Goal: Information Seeking & Learning: Check status

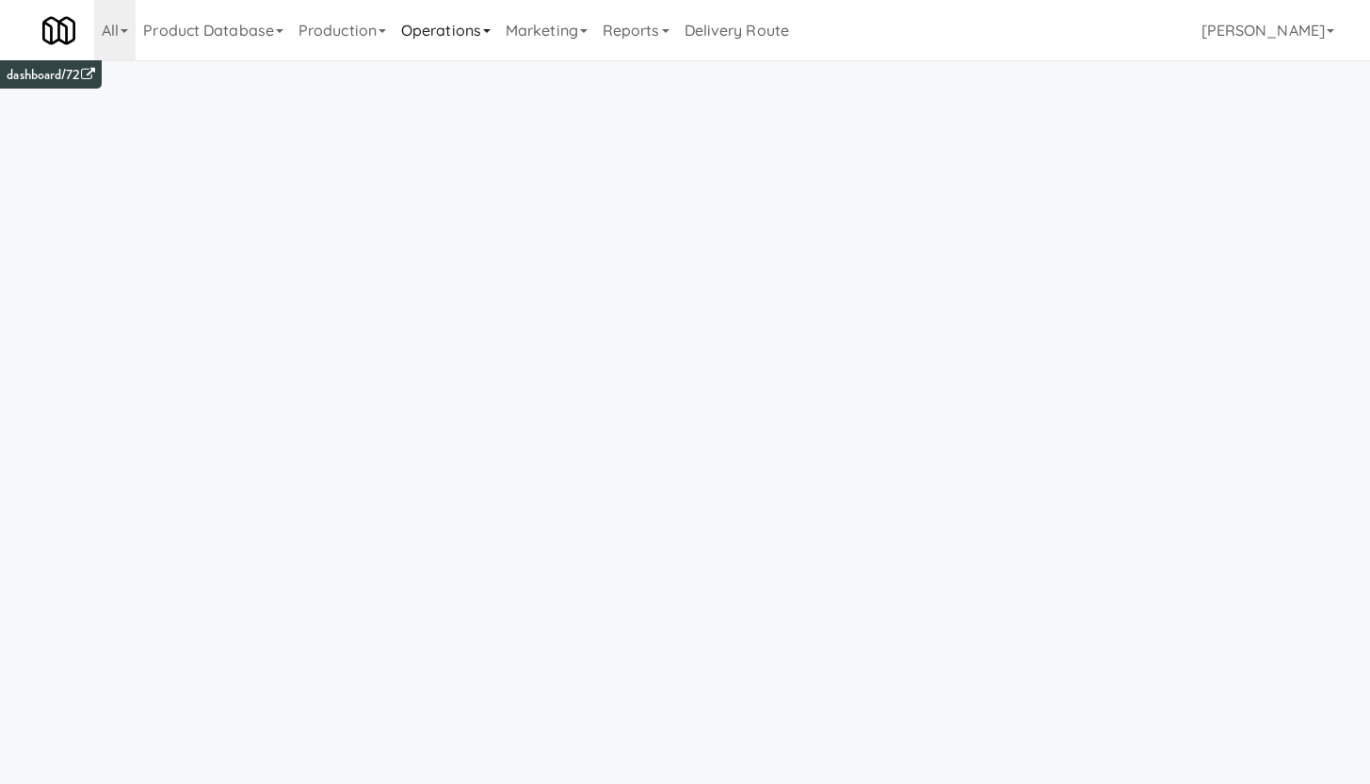
click at [427, 37] on link "Operations" at bounding box center [446, 30] width 105 height 60
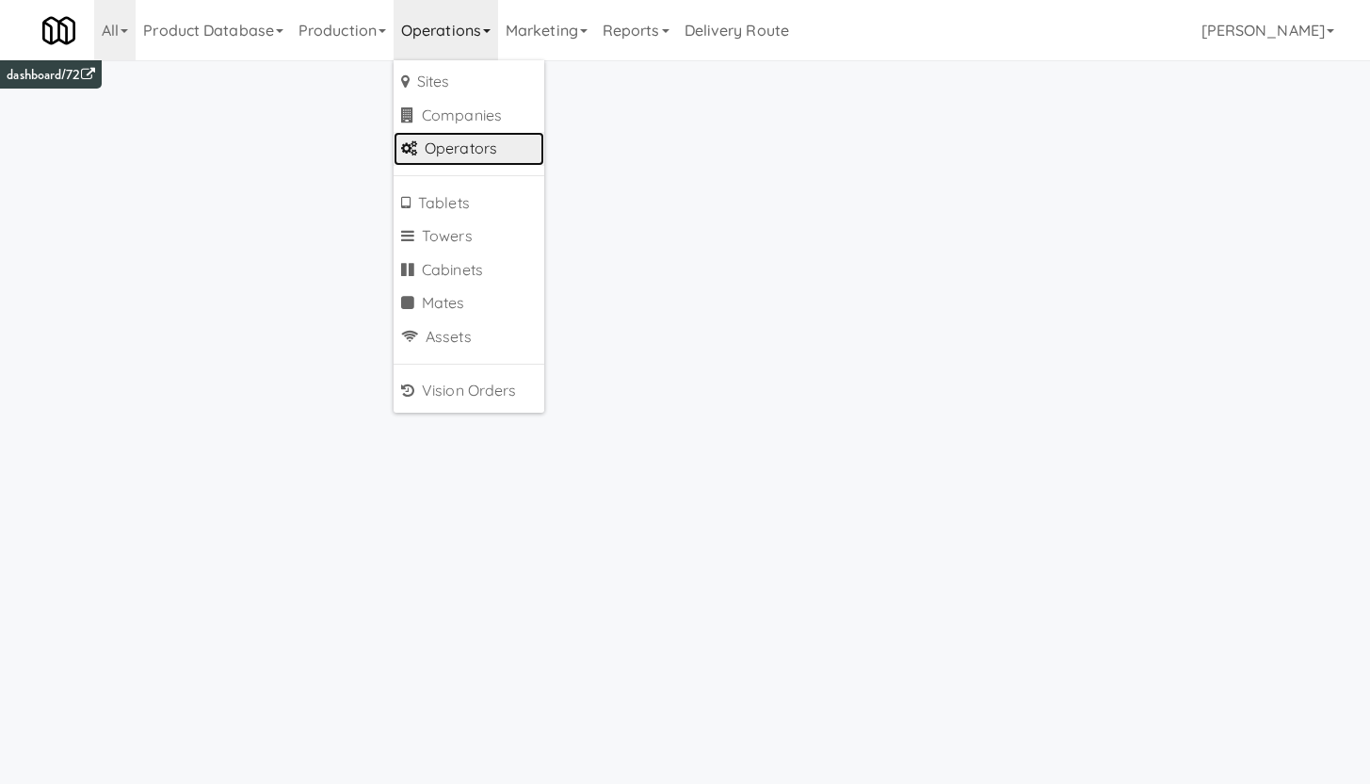
click at [448, 150] on link "Operators" at bounding box center [469, 149] width 151 height 34
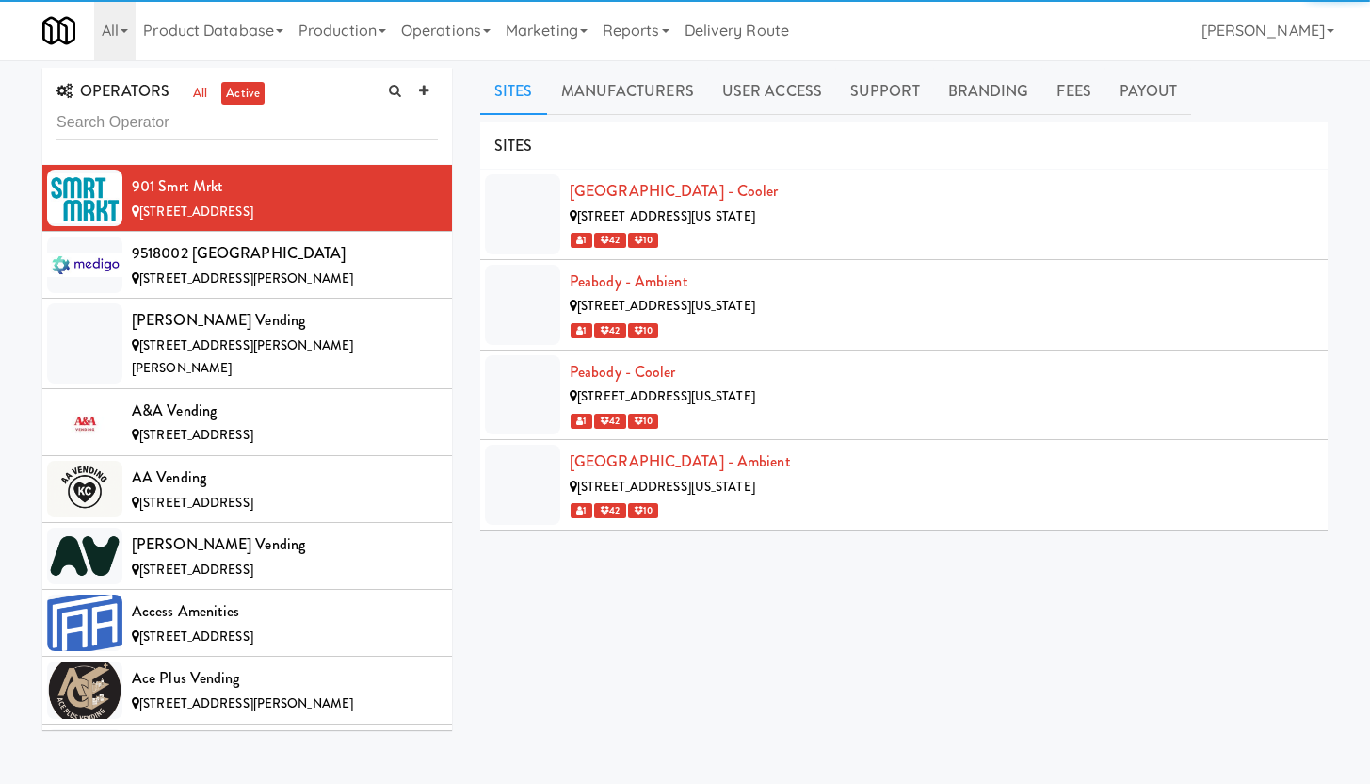
click at [136, 111] on input "text" at bounding box center [247, 122] width 381 height 35
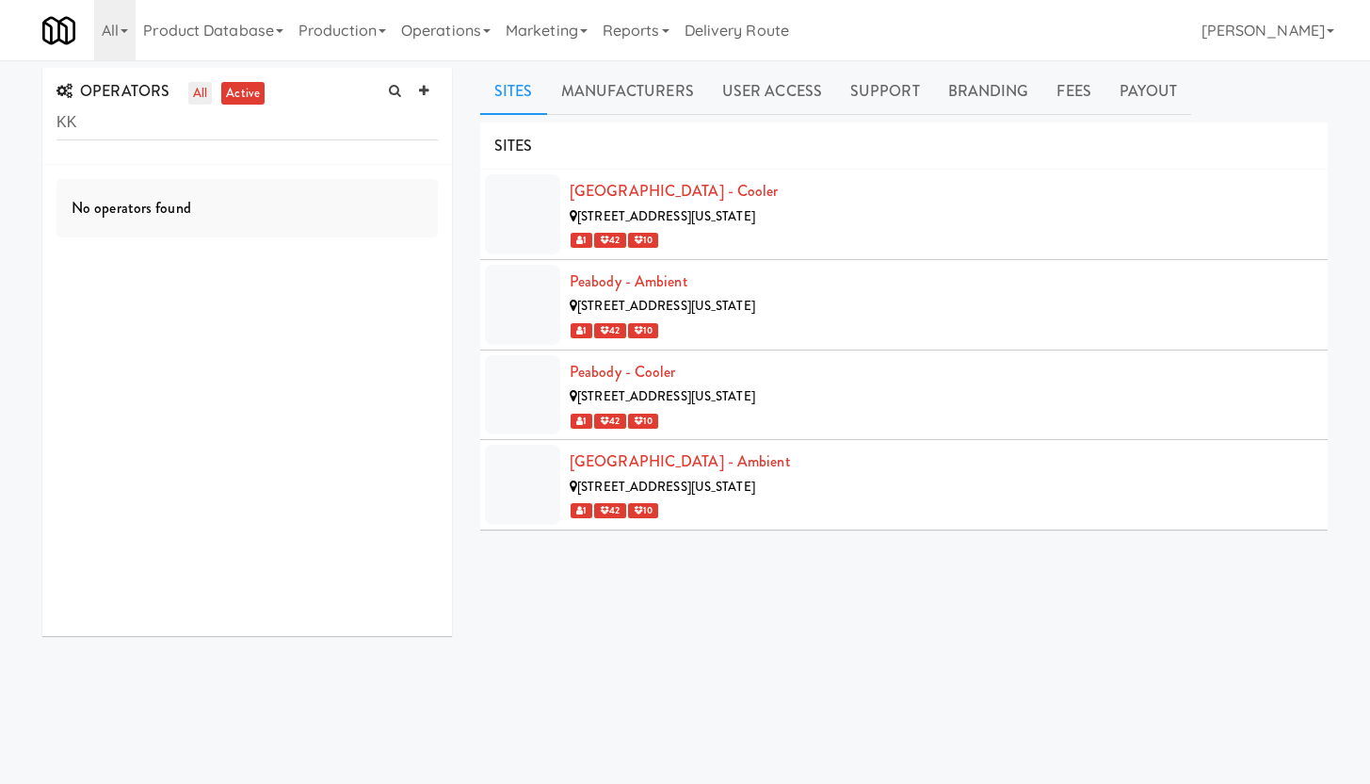
click at [190, 95] on link "all" at bounding box center [200, 94] width 24 height 24
click at [93, 118] on input "KK" at bounding box center [247, 122] width 381 height 35
type input "KKNC"
drag, startPoint x: 84, startPoint y: 112, endPoint x: 9, endPoint y: 95, distance: 76.3
click at [9, 95] on div "OPERATORS all active KKNC No operators found Sites Manufacturers User Access Su…" at bounding box center [685, 448] width 1370 height 761
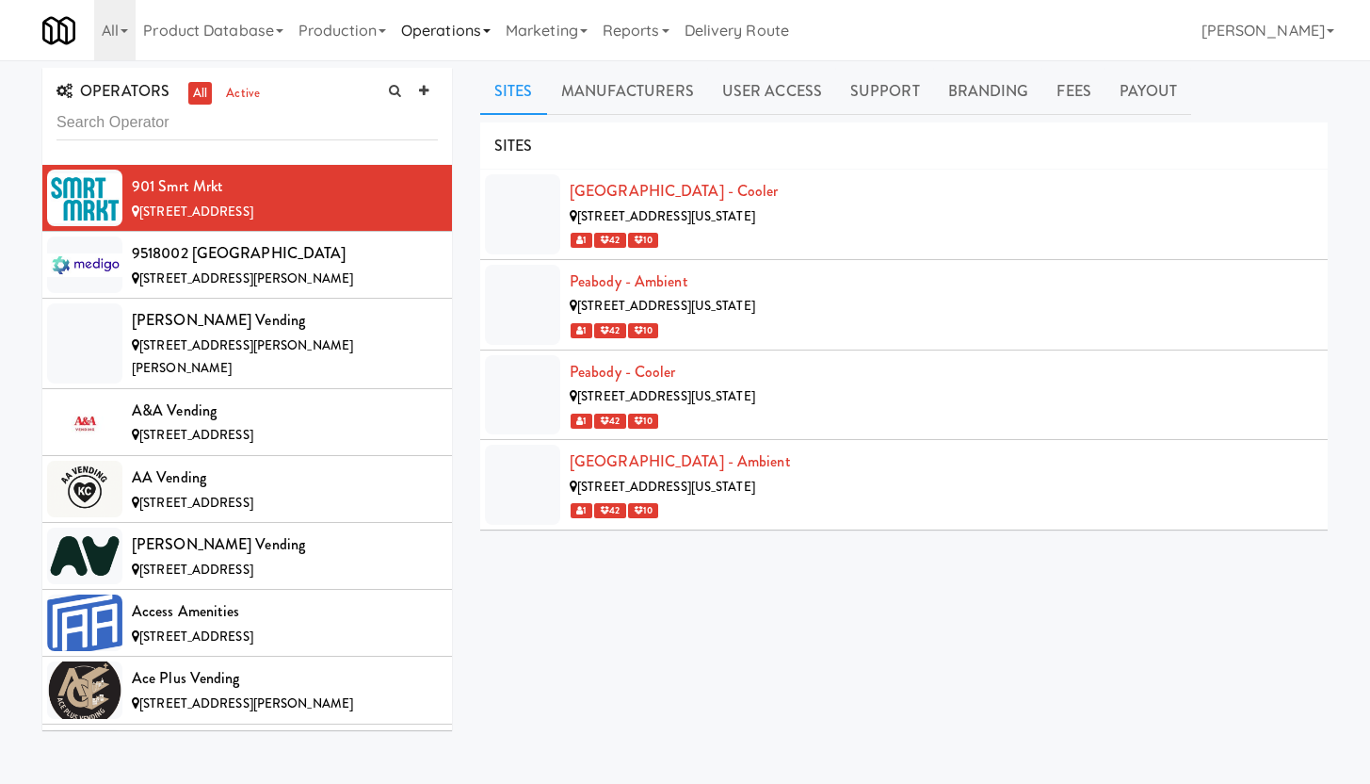
click at [445, 25] on link "Operations" at bounding box center [446, 30] width 105 height 60
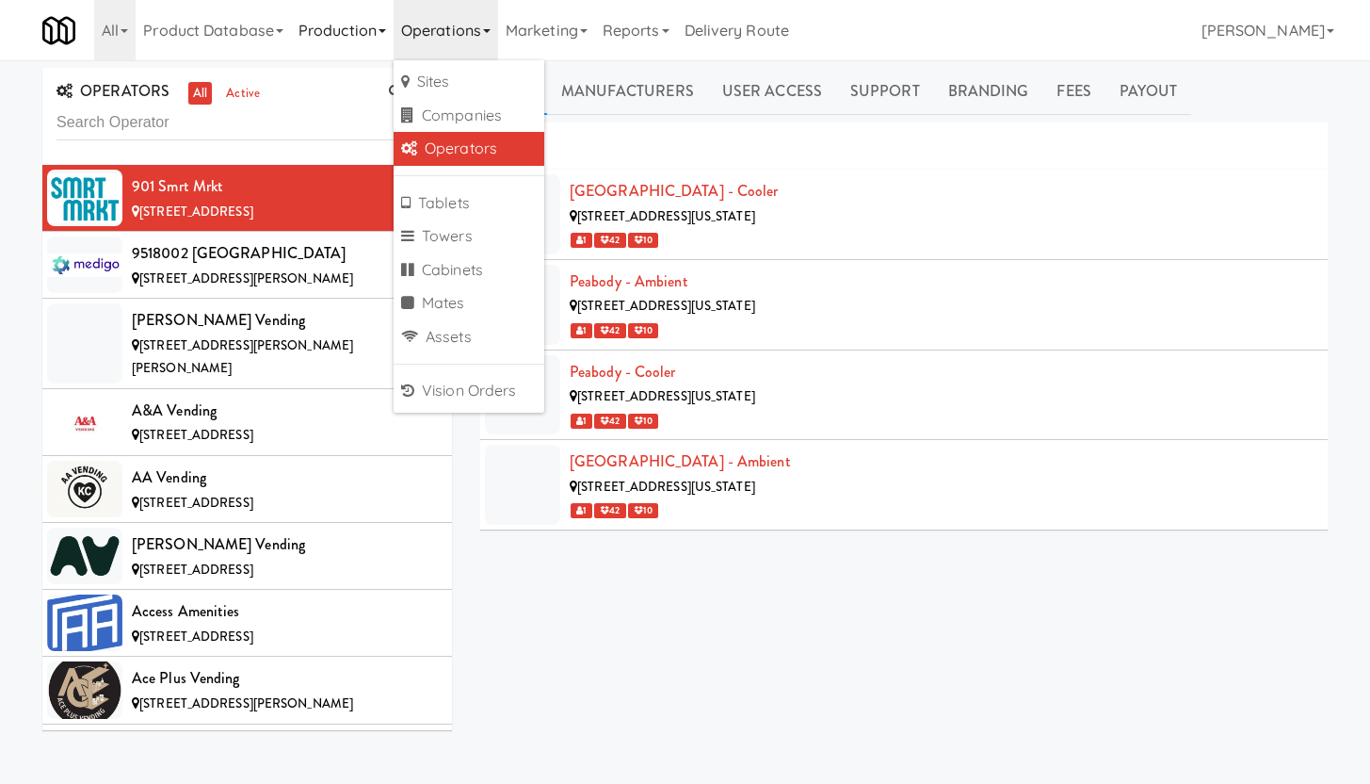
click at [349, 58] on link "Production" at bounding box center [342, 30] width 103 height 60
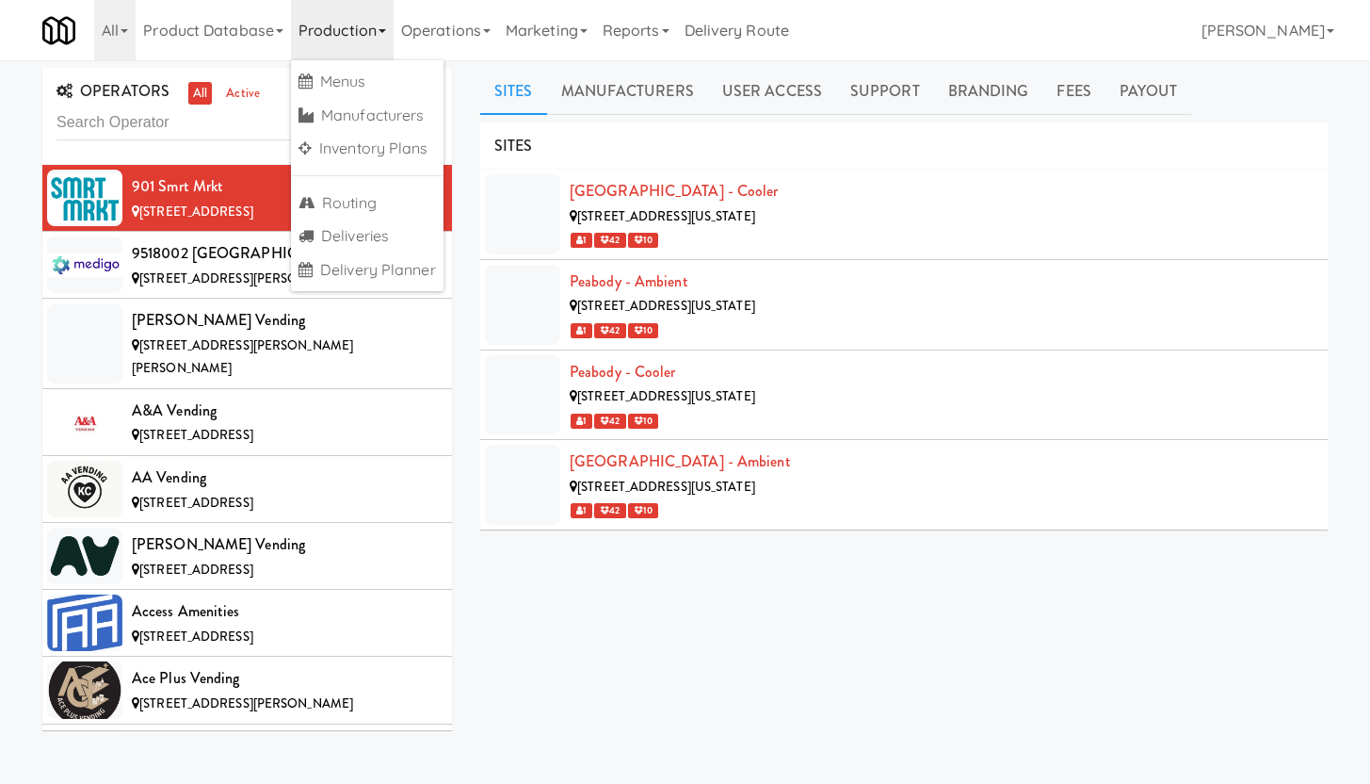
click at [545, 61] on div "OPERATORS all active 901 Smrt Mrkt 5862 Shady Grove Rd, Memphis TN 9518002 Cana…" at bounding box center [685, 444] width 1370 height 769
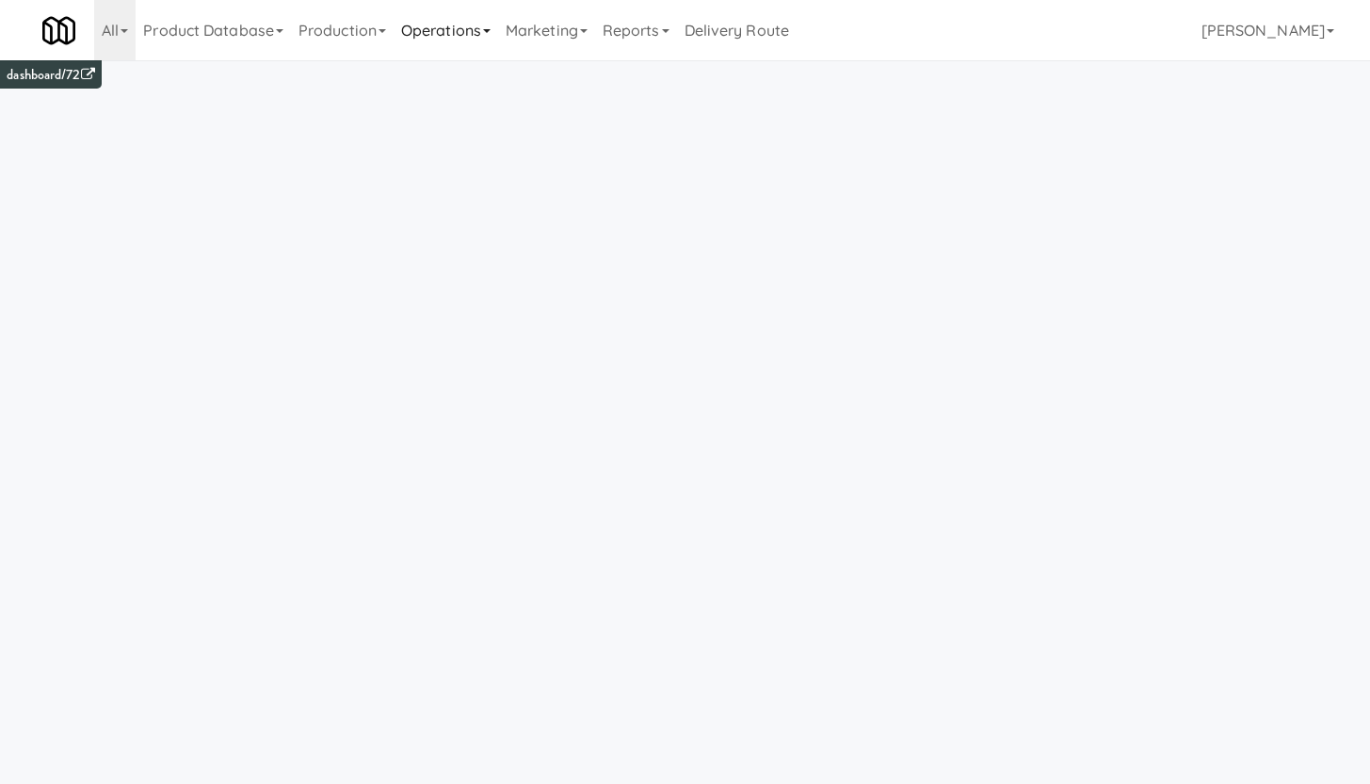
click at [475, 31] on link "Operations" at bounding box center [446, 30] width 105 height 60
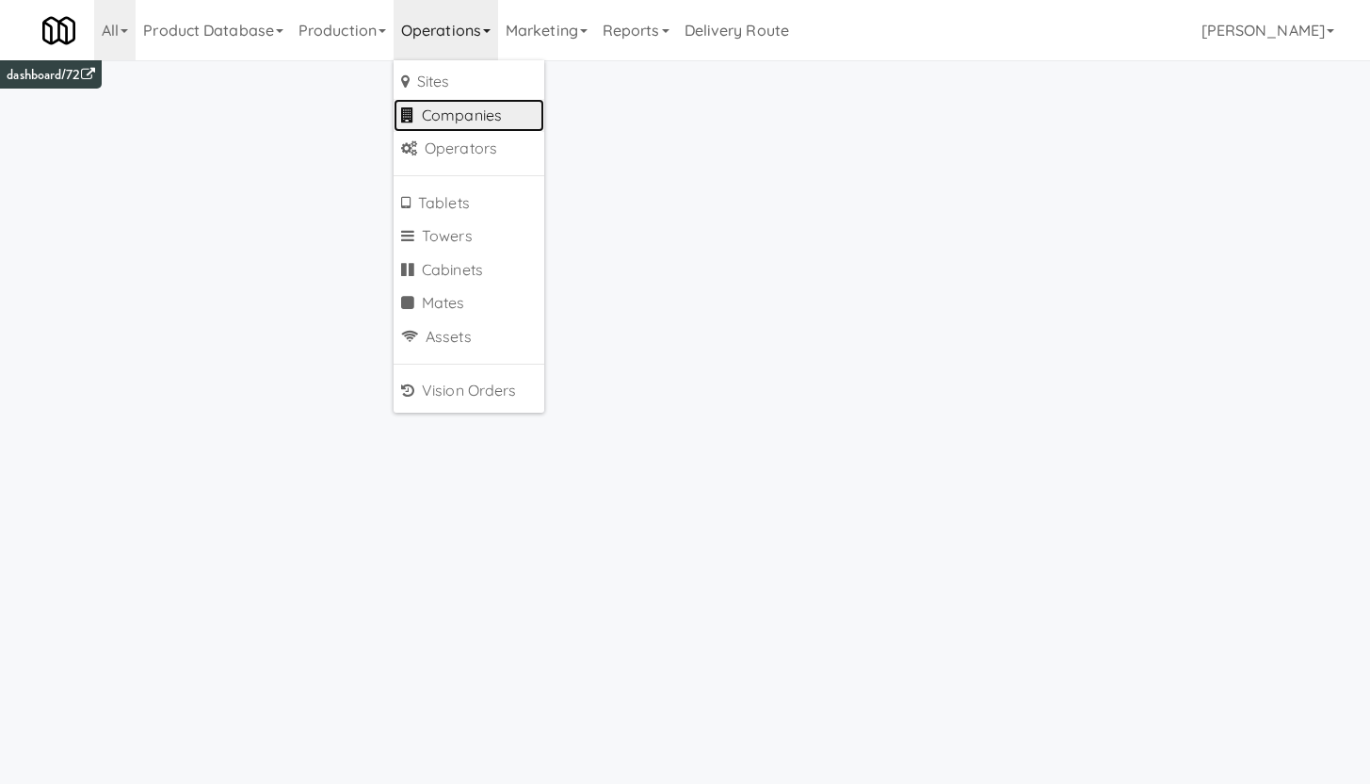
click at [462, 111] on link "Companies" at bounding box center [469, 116] width 151 height 34
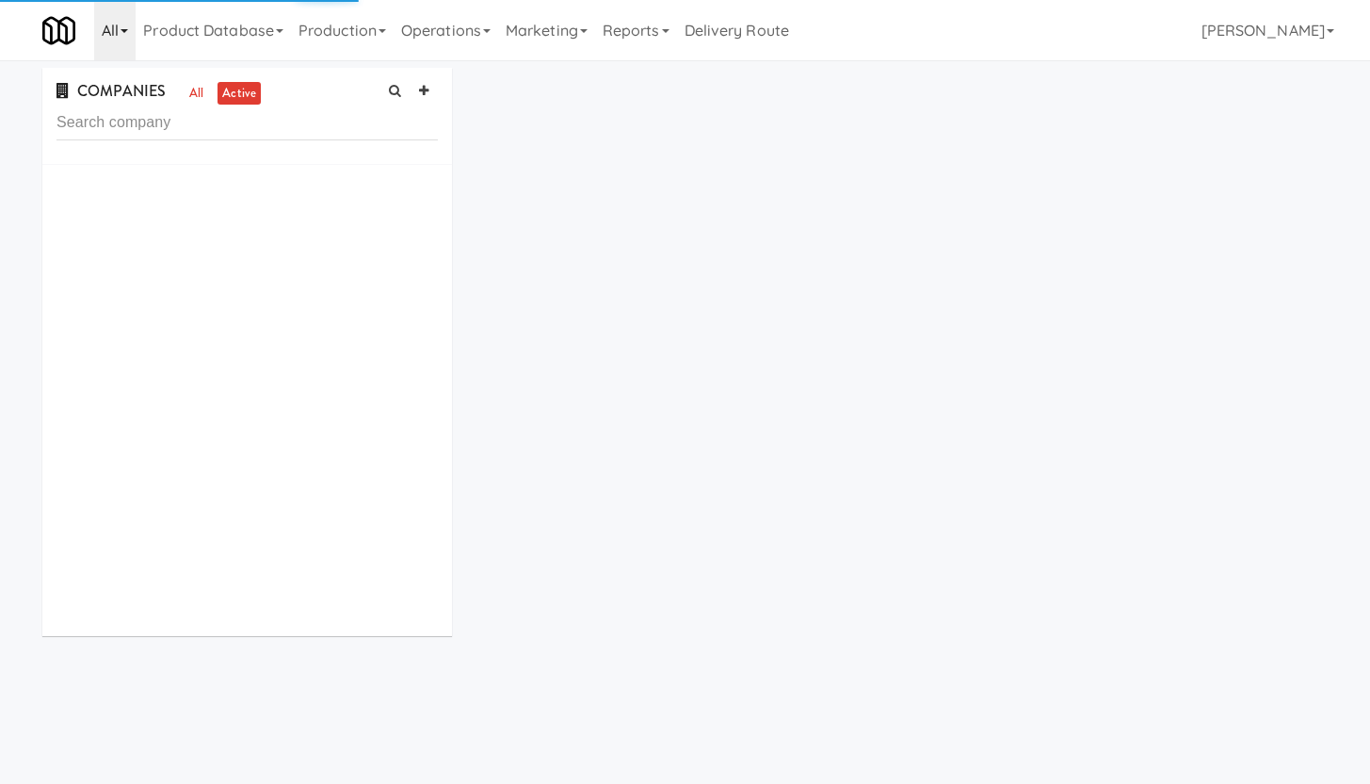
click at [121, 33] on icon at bounding box center [125, 31] width 8 height 4
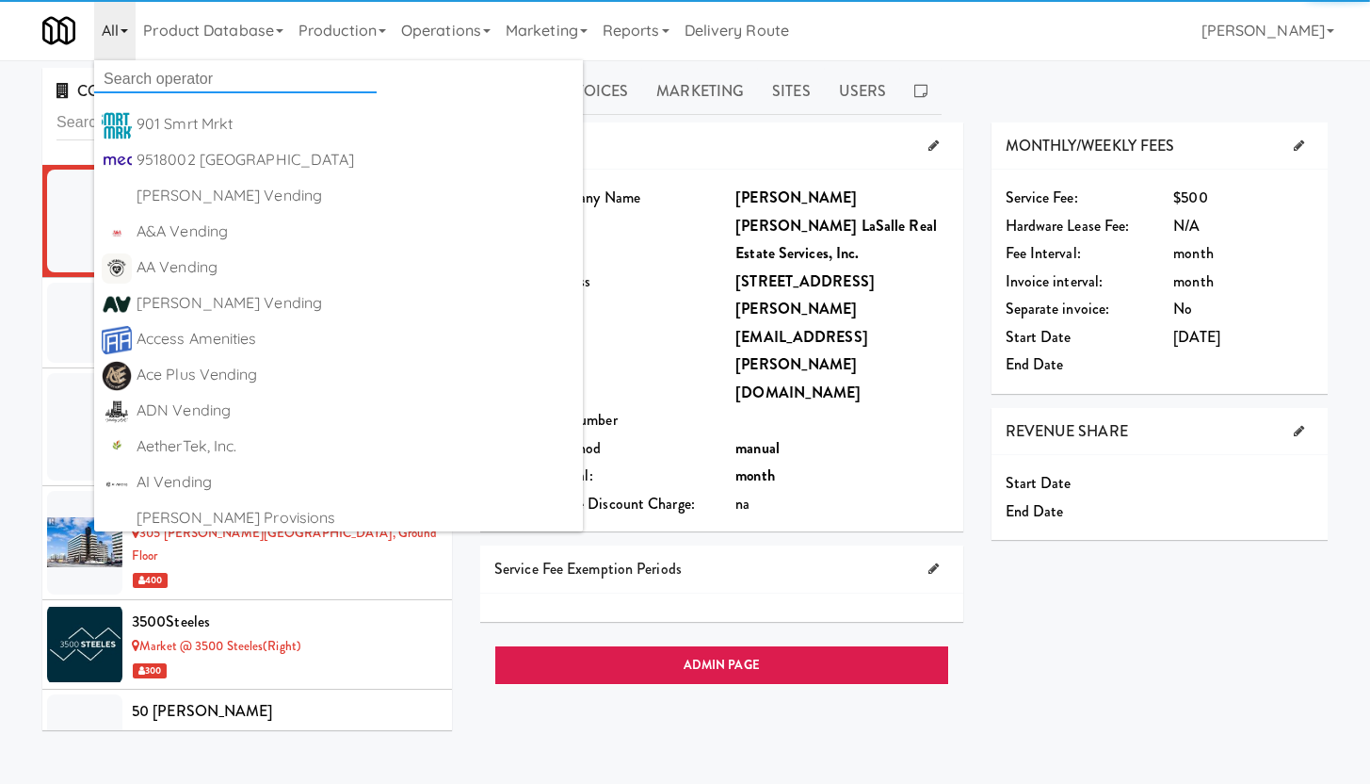
click at [131, 74] on input "text" at bounding box center [235, 79] width 283 height 28
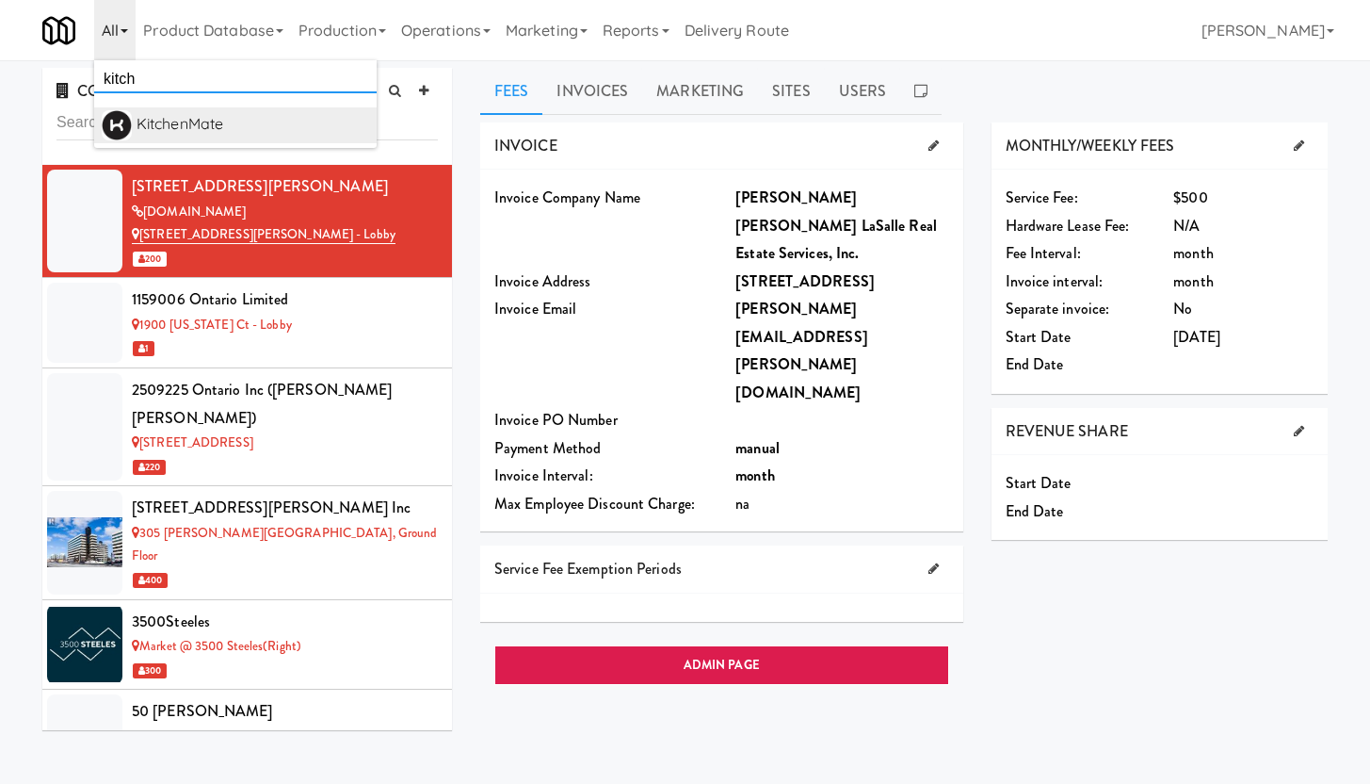
type input "kitch"
click at [164, 127] on div "KitchenMate" at bounding box center [253, 124] width 233 height 28
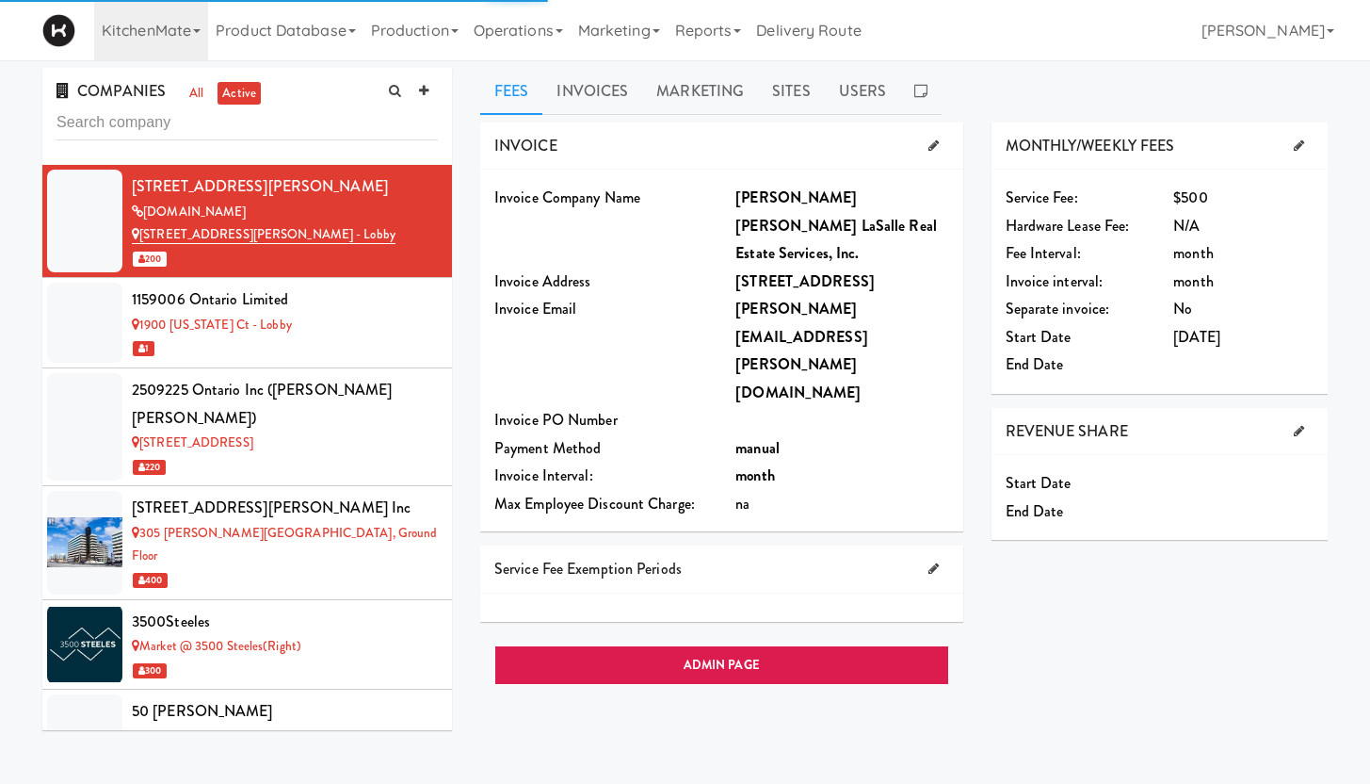
click at [153, 123] on input "text" at bounding box center [247, 122] width 381 height 35
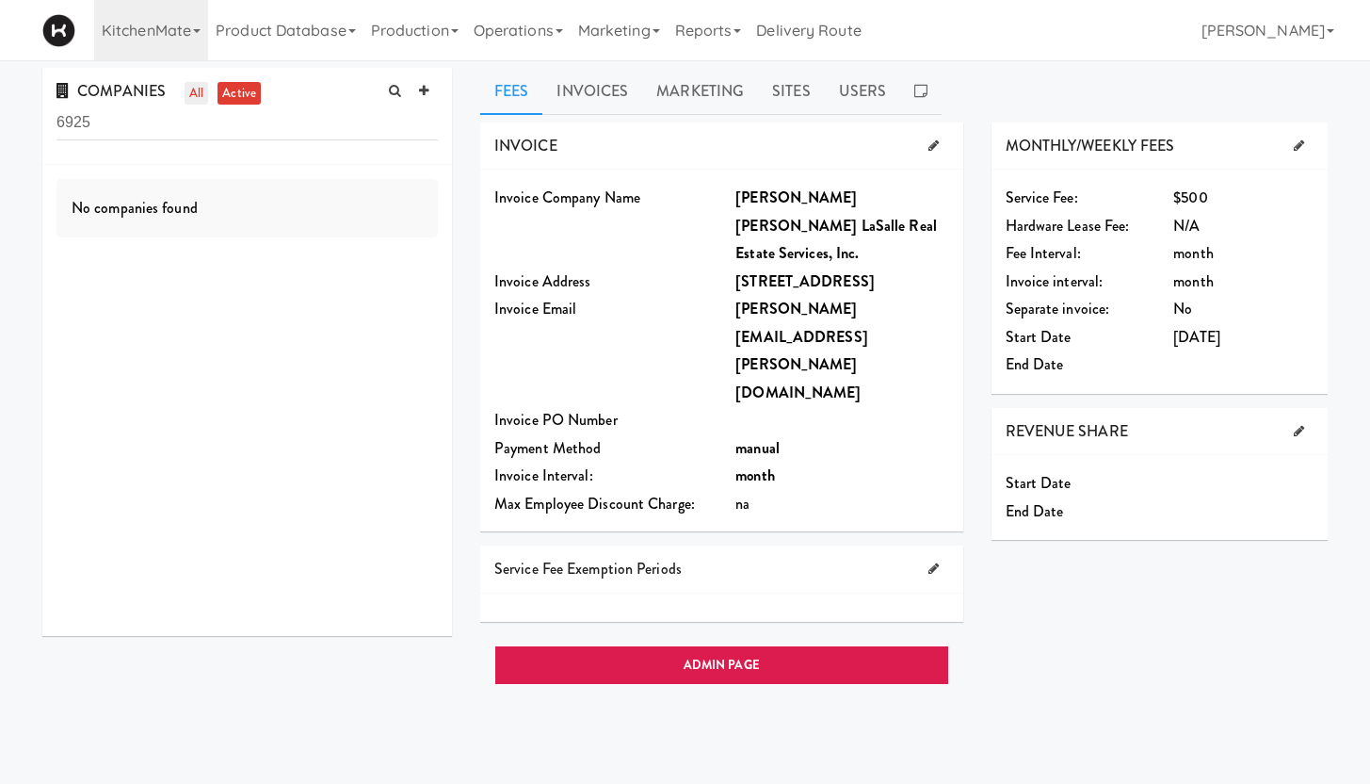
click at [196, 97] on link "all" at bounding box center [197, 94] width 24 height 24
drag, startPoint x: 139, startPoint y: 123, endPoint x: 64, endPoint y: 122, distance: 75.4
click at [57, 125] on input "6925" at bounding box center [247, 122] width 381 height 35
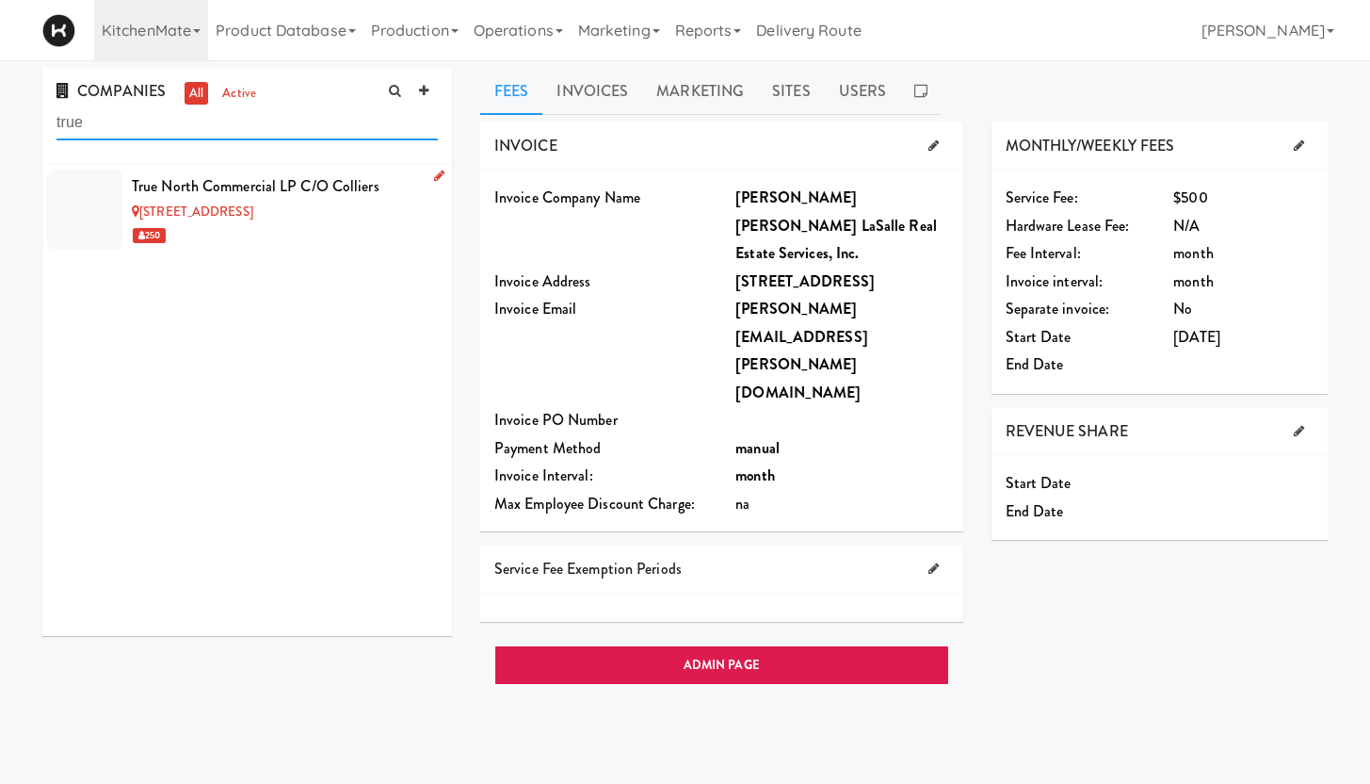
type input "true"
click at [185, 189] on div "True North Commercial LP c/o Colliers" at bounding box center [285, 186] width 306 height 28
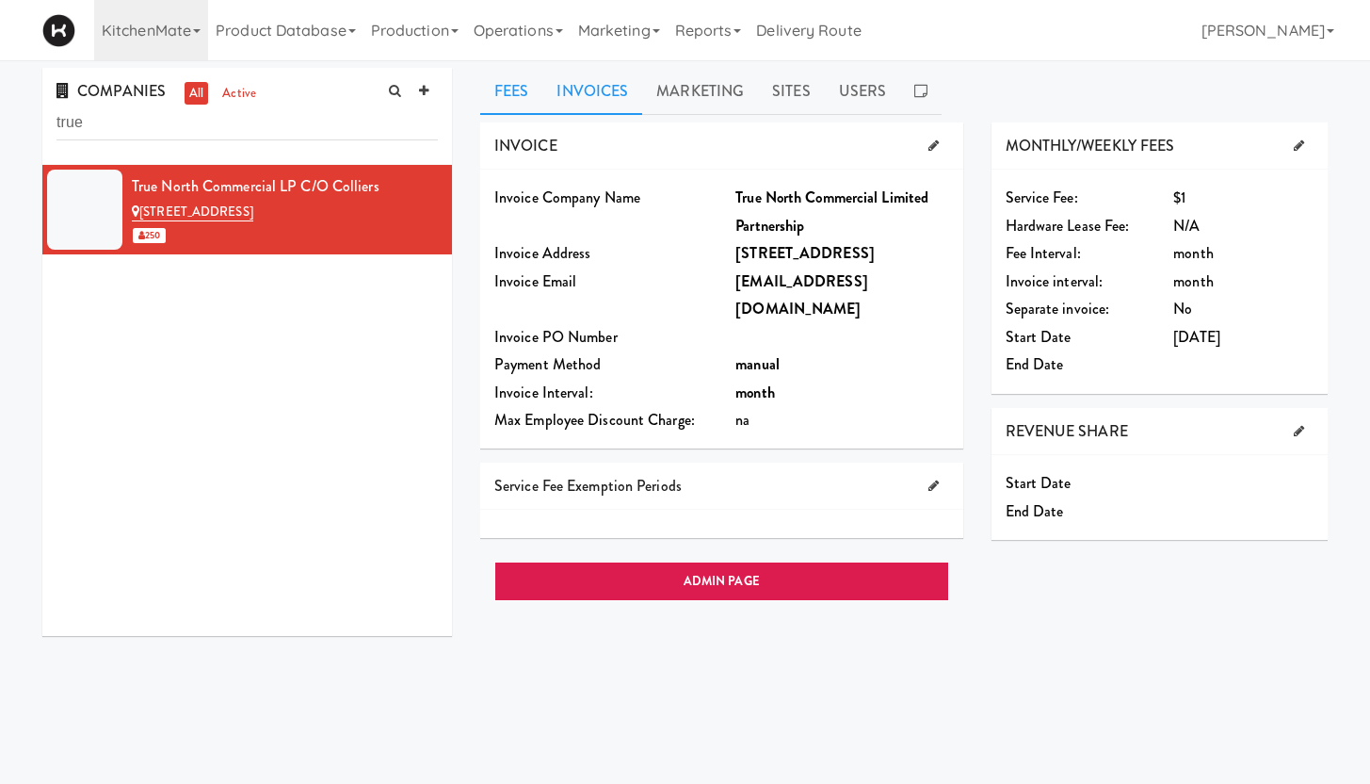
click at [592, 92] on link "Invoices" at bounding box center [593, 91] width 100 height 47
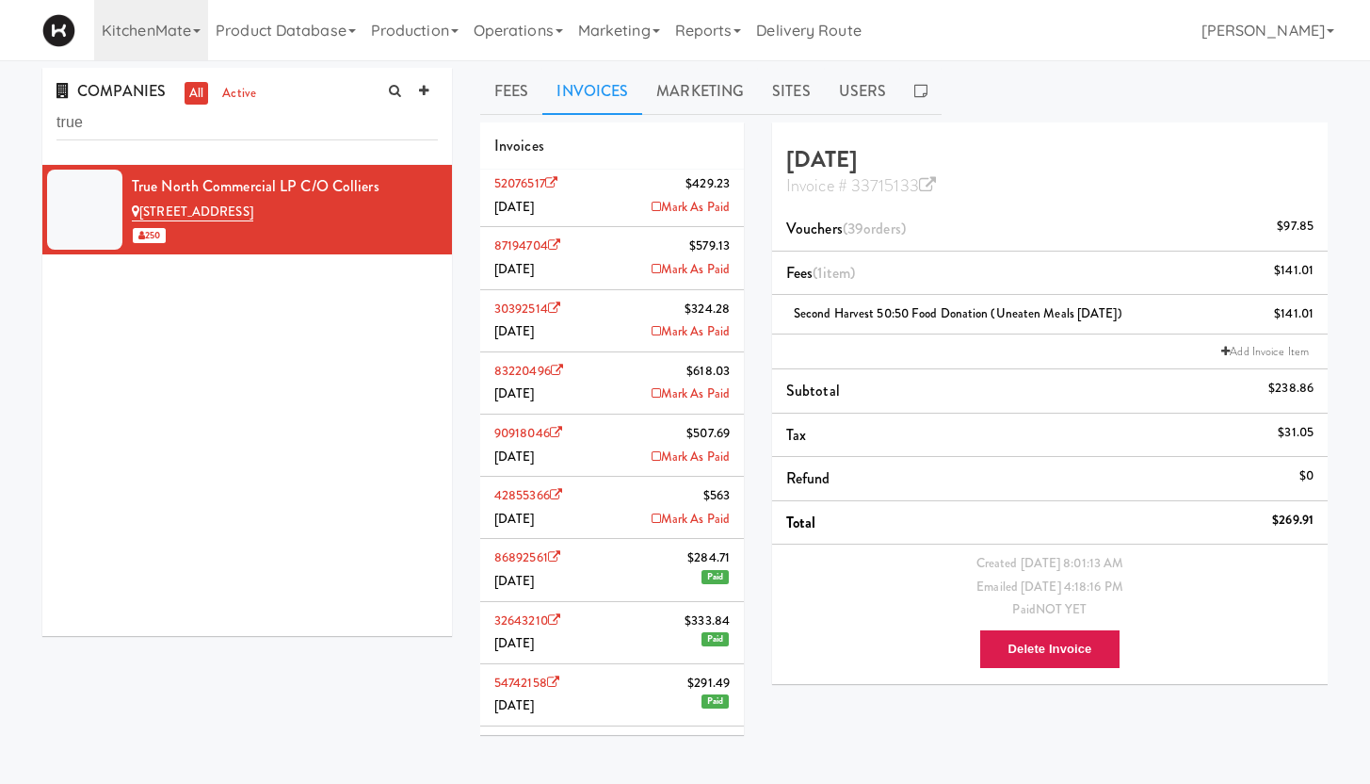
scroll to position [158, 0]
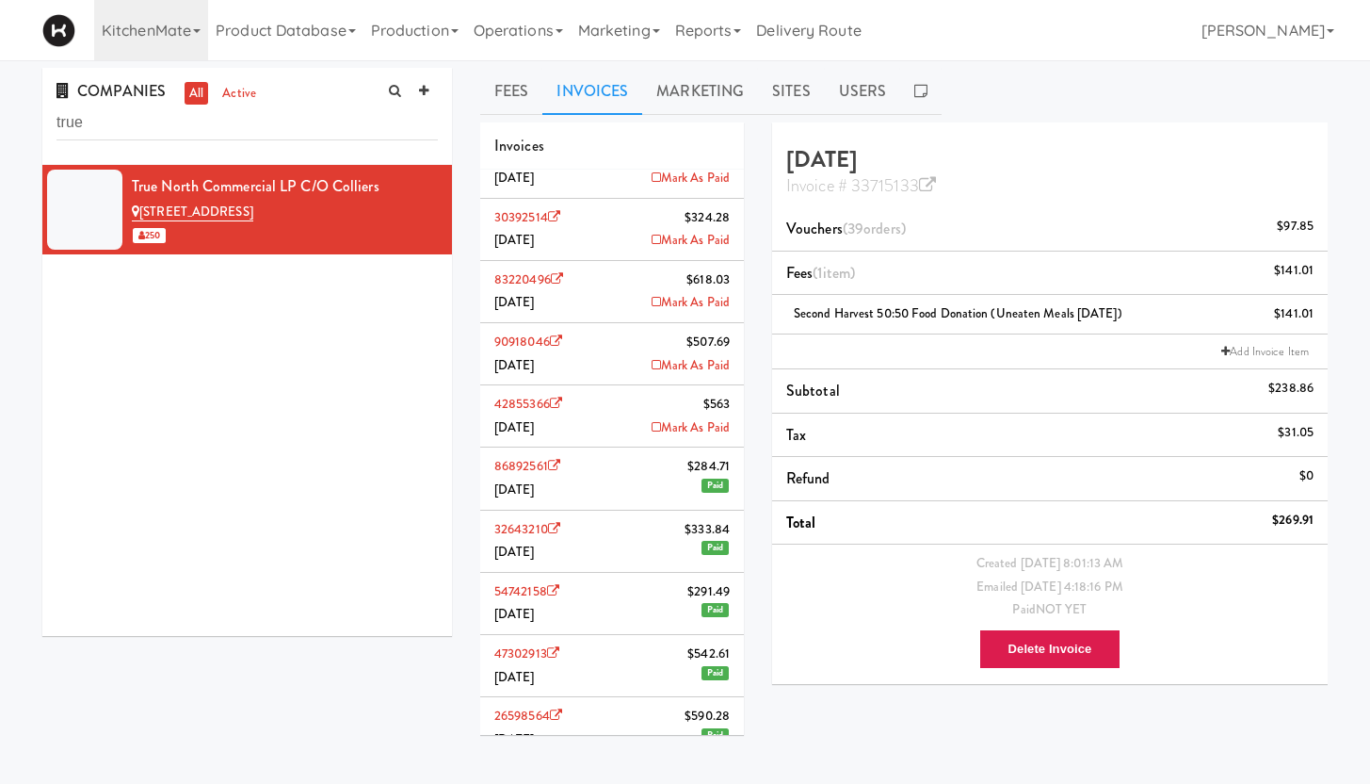
drag, startPoint x: 489, startPoint y: 400, endPoint x: 552, endPoint y: 401, distance: 63.1
click at [552, 401] on li "42855366 $563 January 2025 Mark As Paid" at bounding box center [612, 416] width 264 height 62
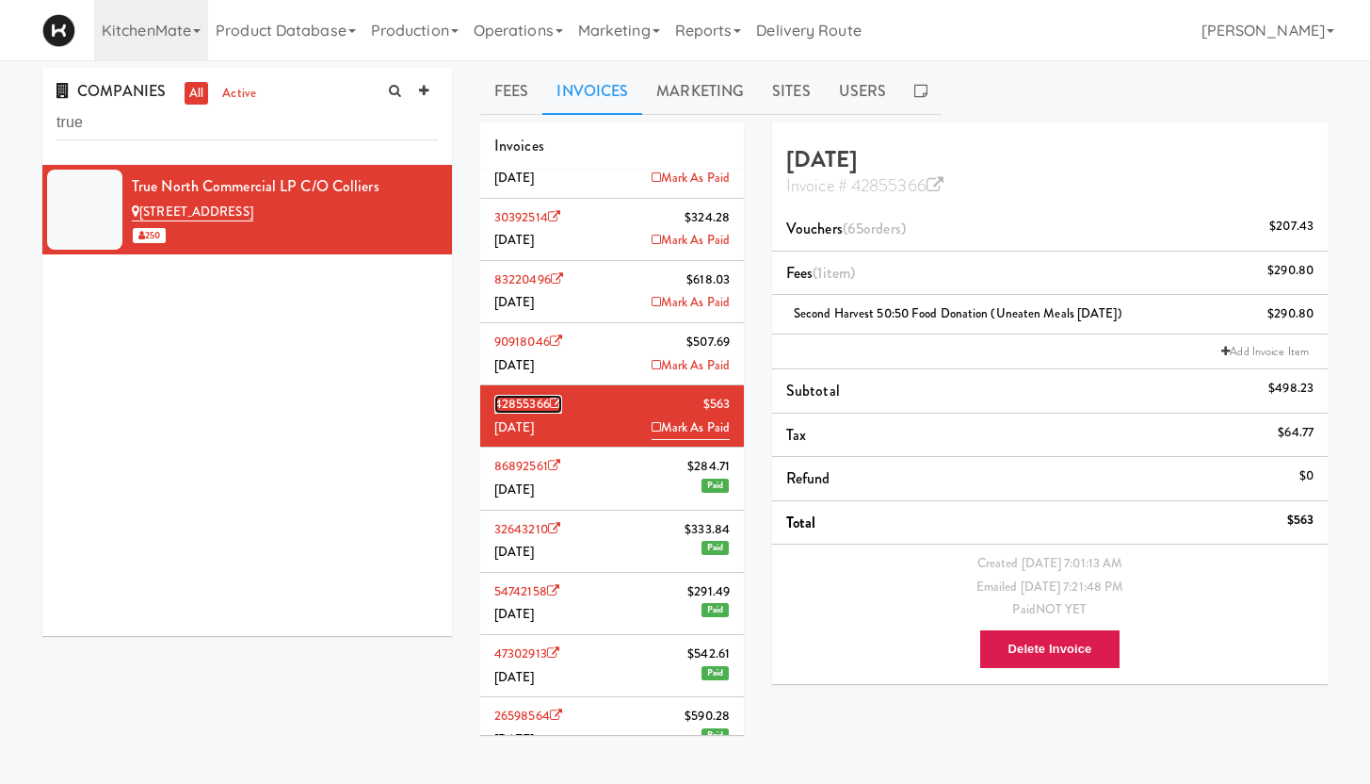
click at [529, 401] on link "42855366" at bounding box center [529, 404] width 68 height 19
click at [178, 31] on link "KitchenMate" at bounding box center [151, 30] width 114 height 60
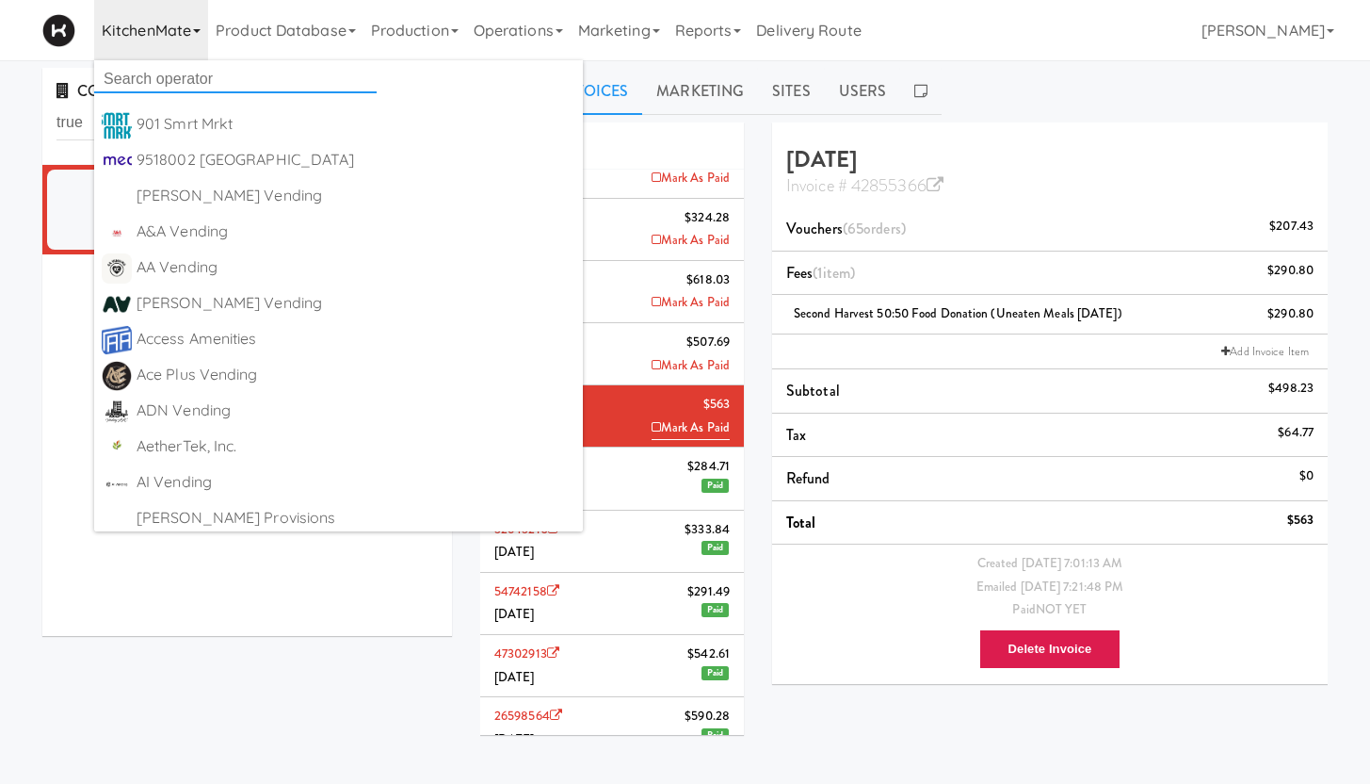
click at [173, 73] on input "text" at bounding box center [235, 79] width 283 height 28
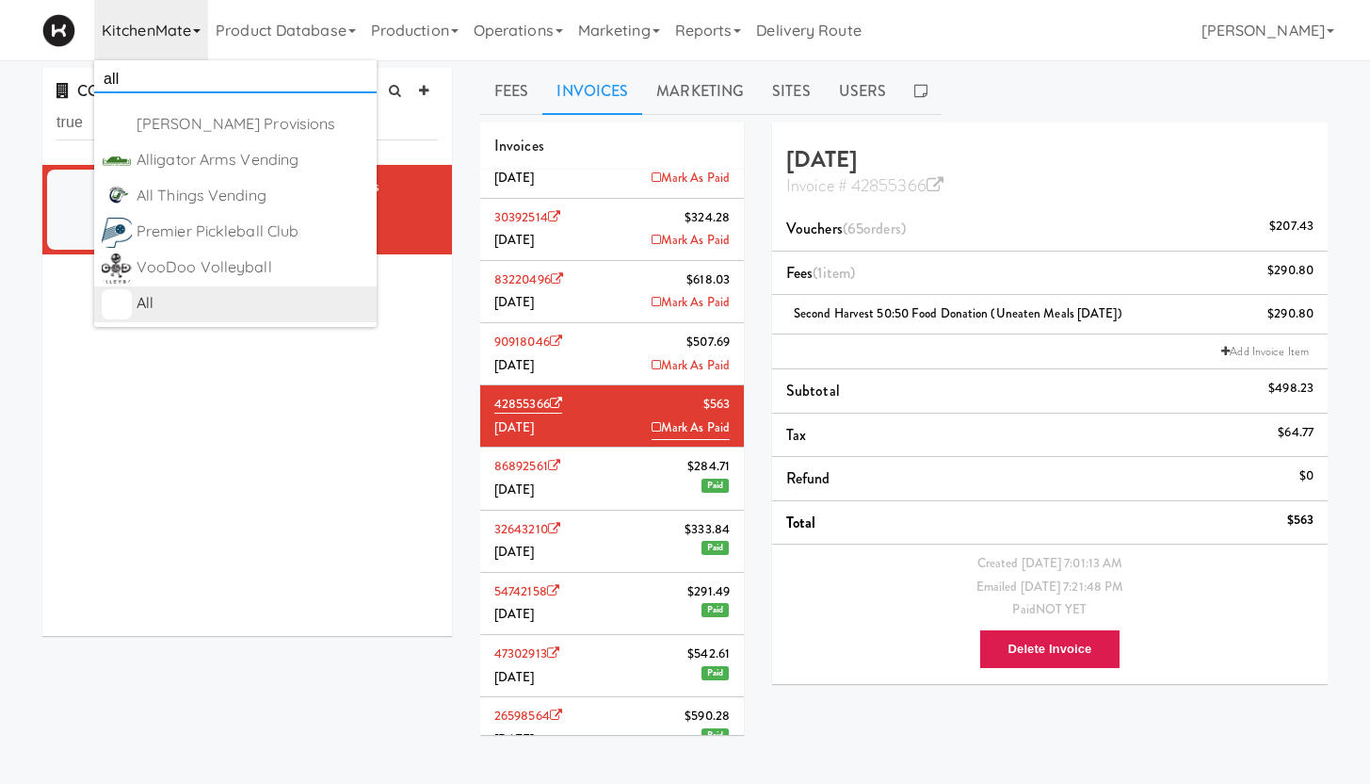
type input "all"
click at [173, 306] on div "All" at bounding box center [253, 303] width 233 height 28
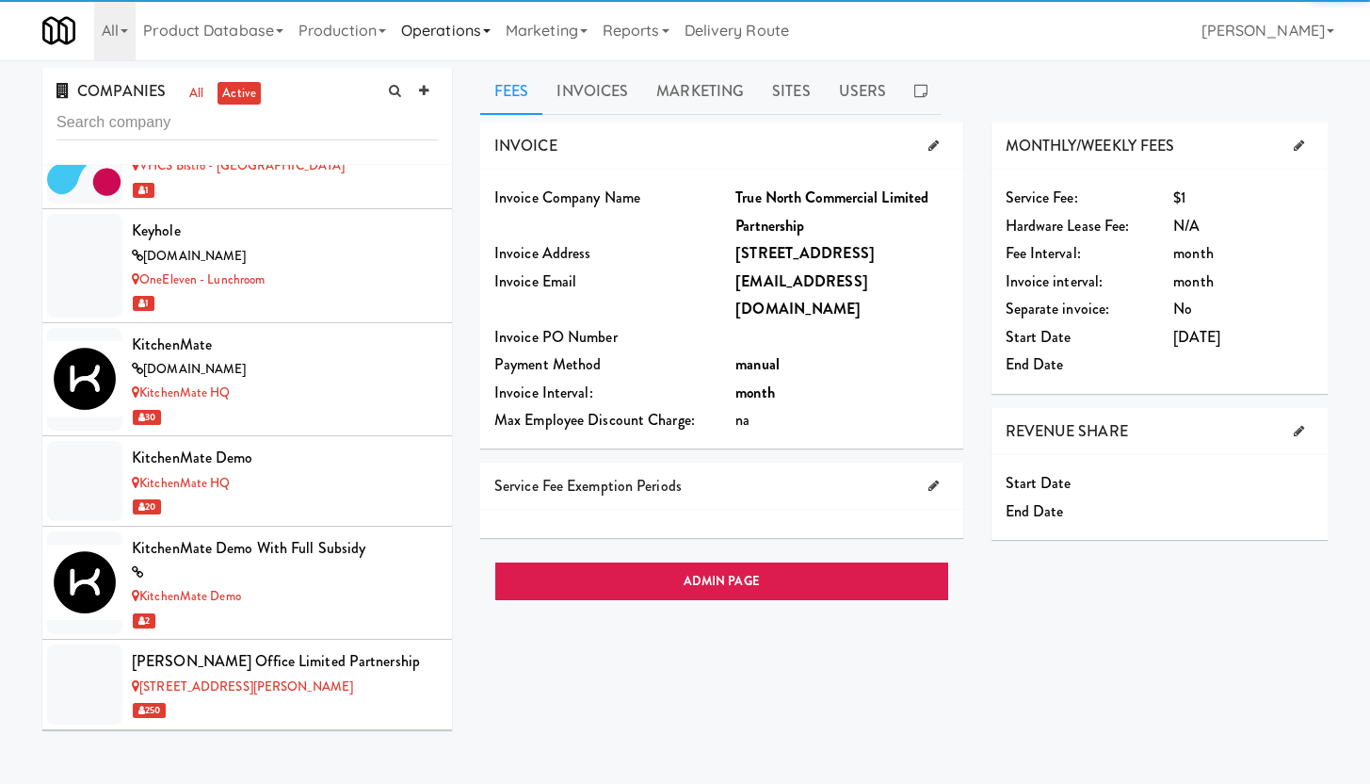
scroll to position [11884, 0]
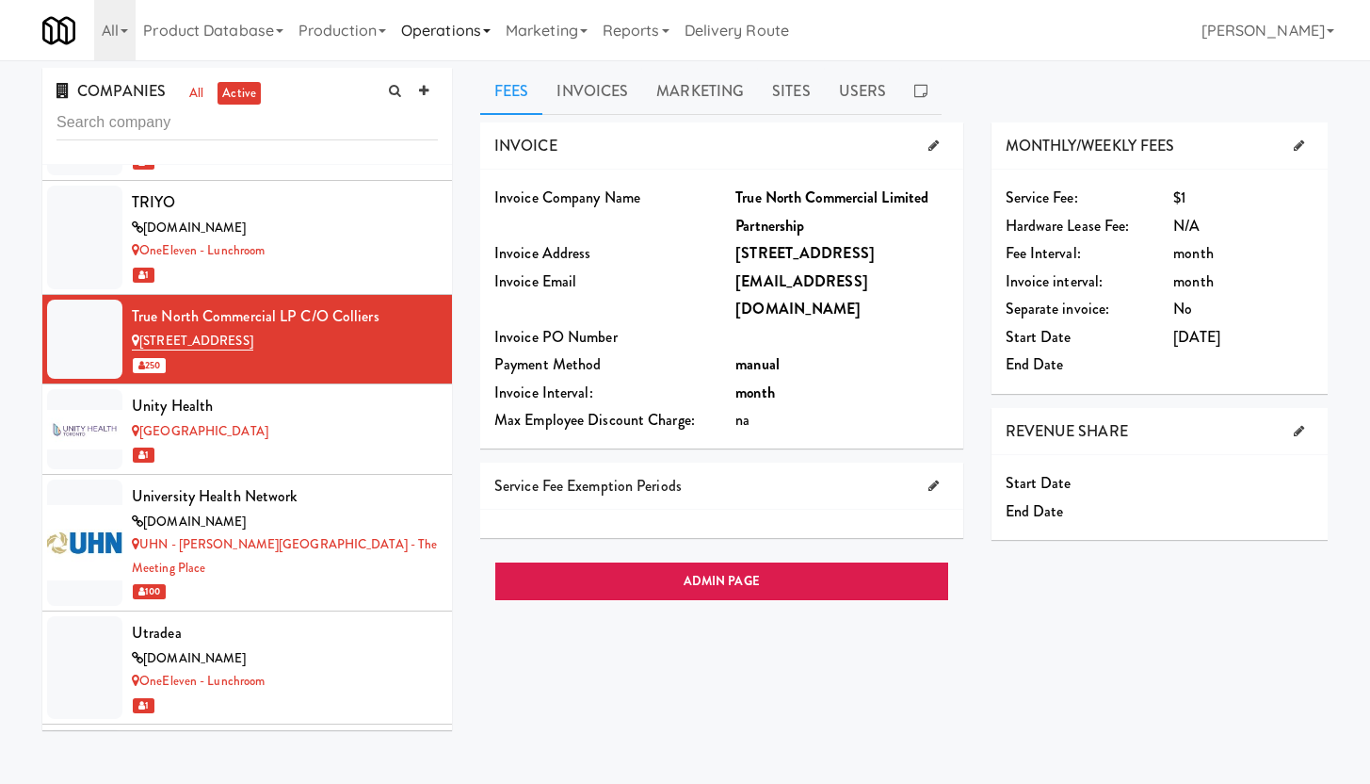
click at [475, 32] on link "Operations" at bounding box center [446, 30] width 105 height 60
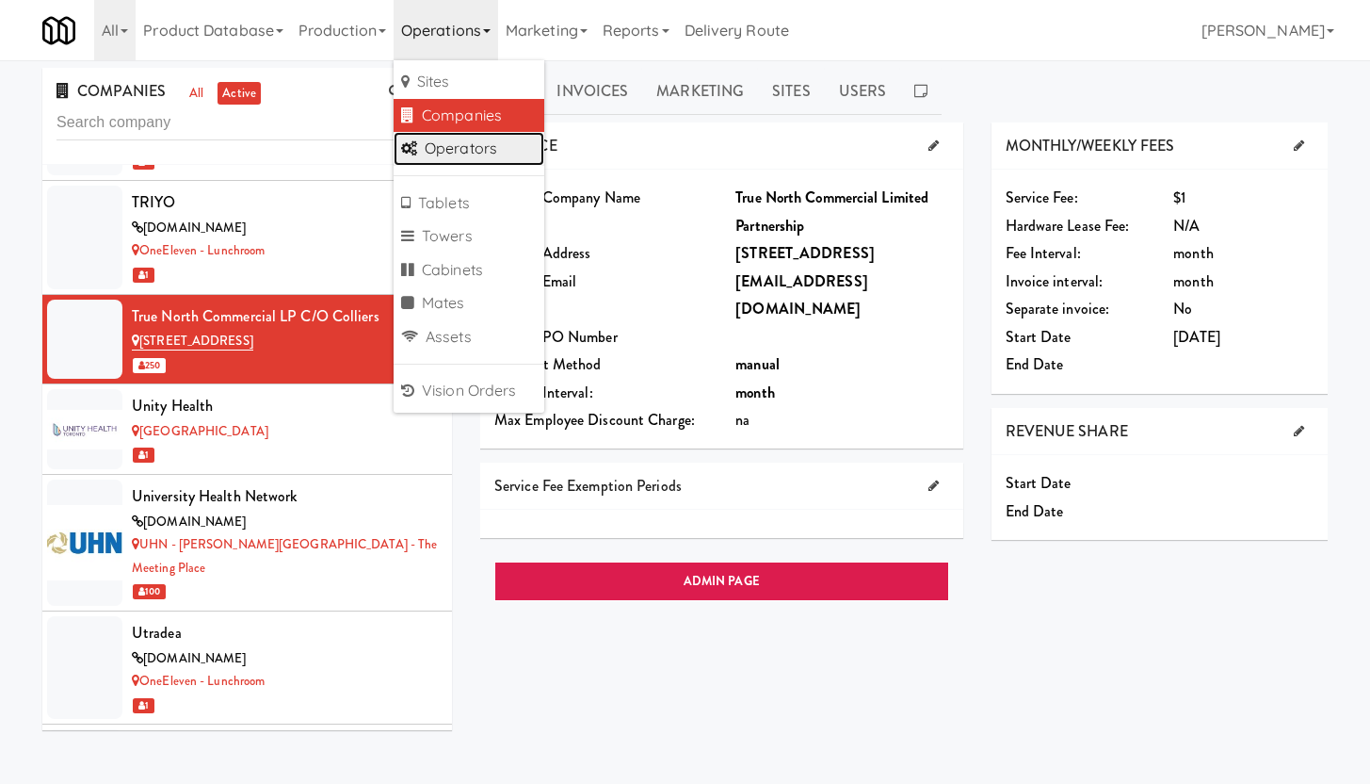
click at [482, 156] on link "Operators" at bounding box center [469, 149] width 151 height 34
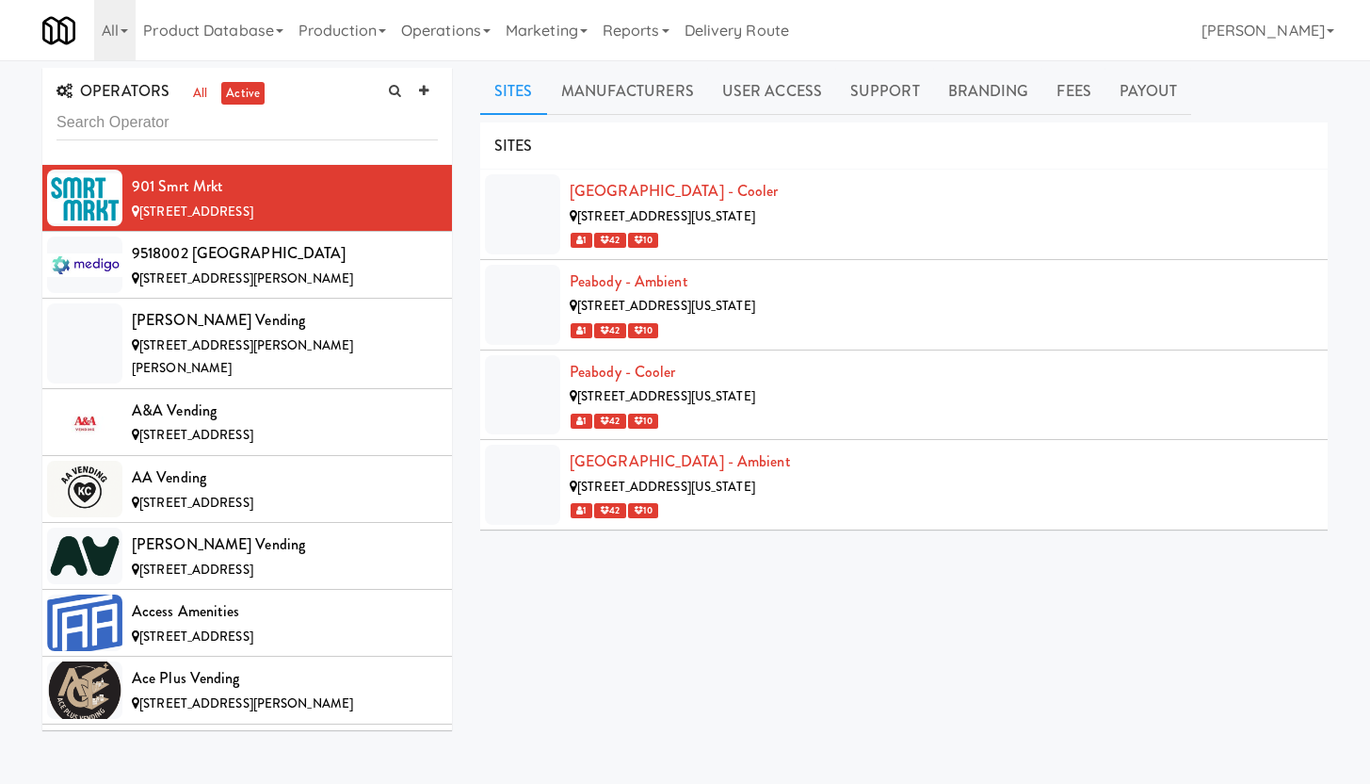
click at [234, 127] on input "text" at bounding box center [247, 122] width 381 height 35
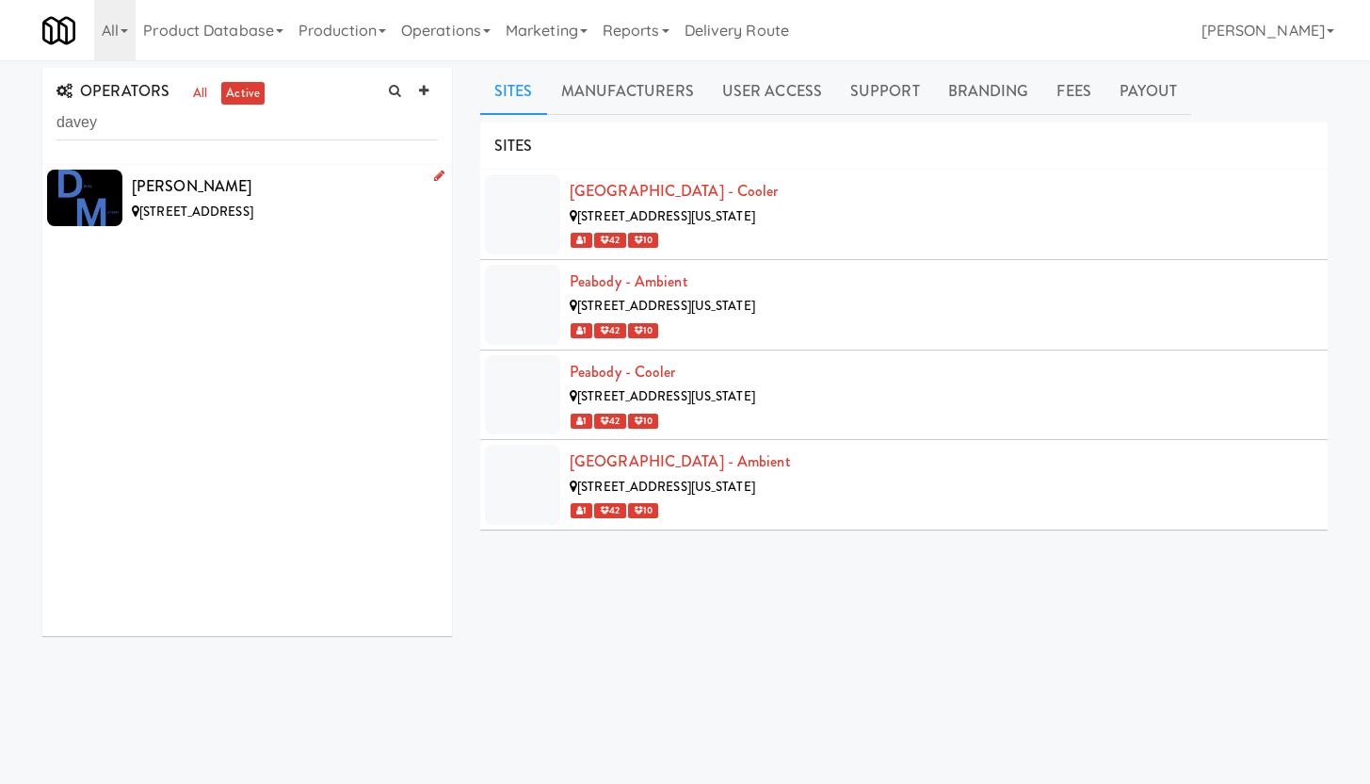
type input "davey"
click at [230, 194] on div "[PERSON_NAME]" at bounding box center [285, 186] width 306 height 28
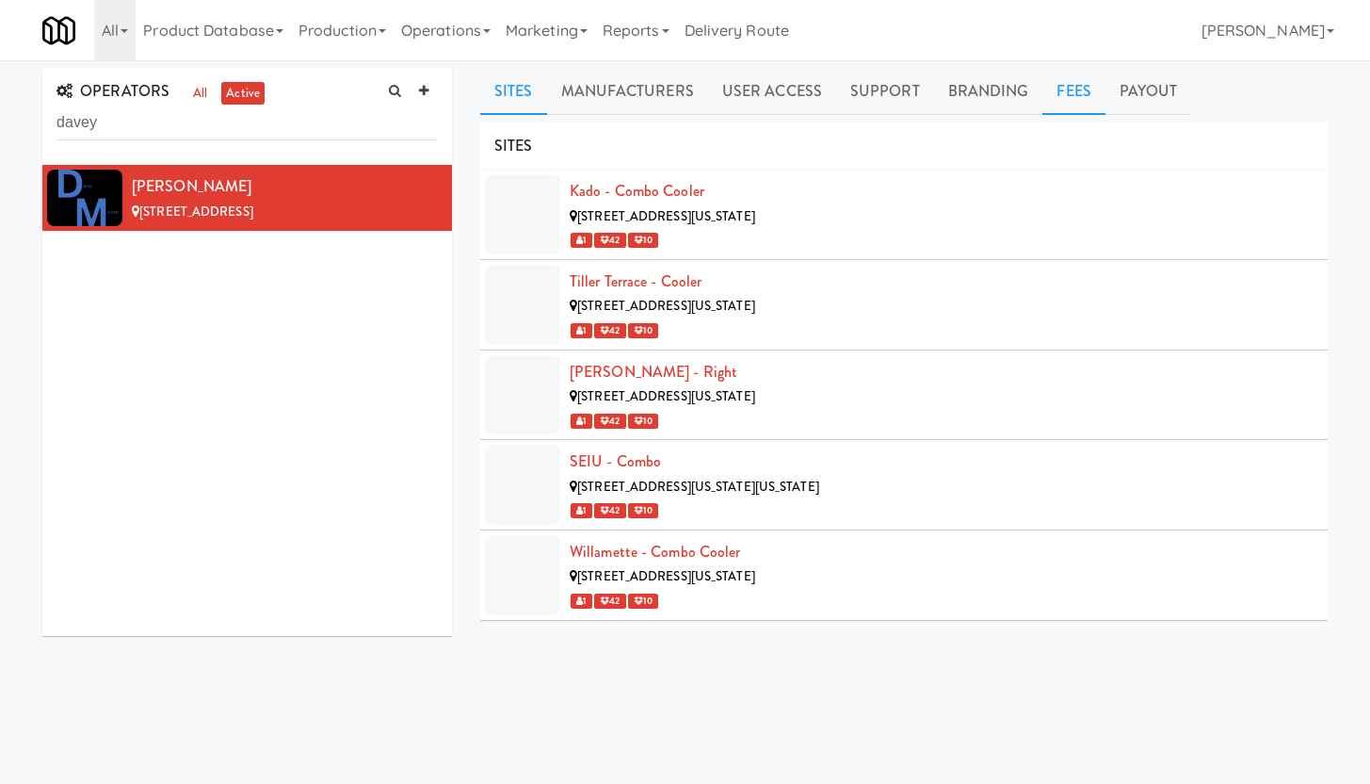
click at [1057, 95] on link "Fees" at bounding box center [1074, 91] width 62 height 47
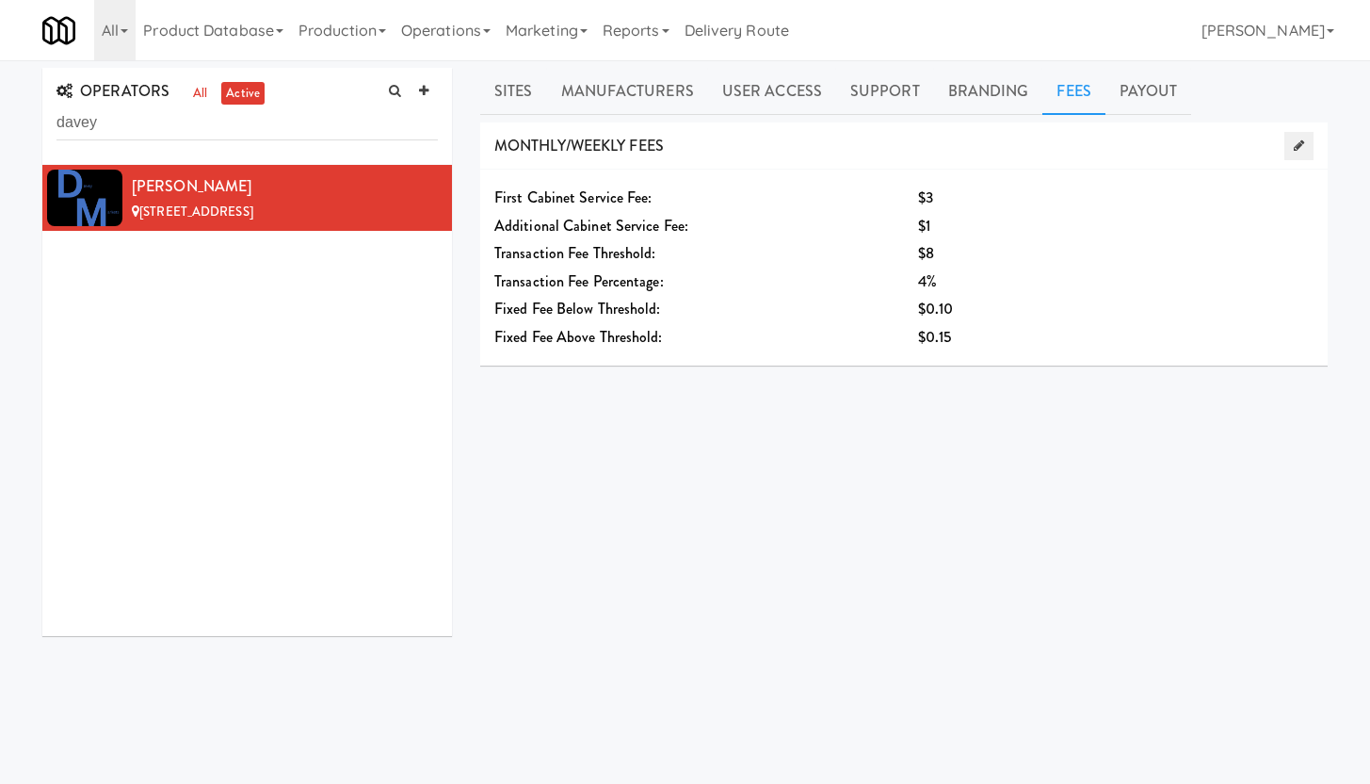
click at [1299, 147] on icon at bounding box center [1299, 145] width 10 height 12
click at [1298, 146] on icon at bounding box center [1299, 145] width 10 height 12
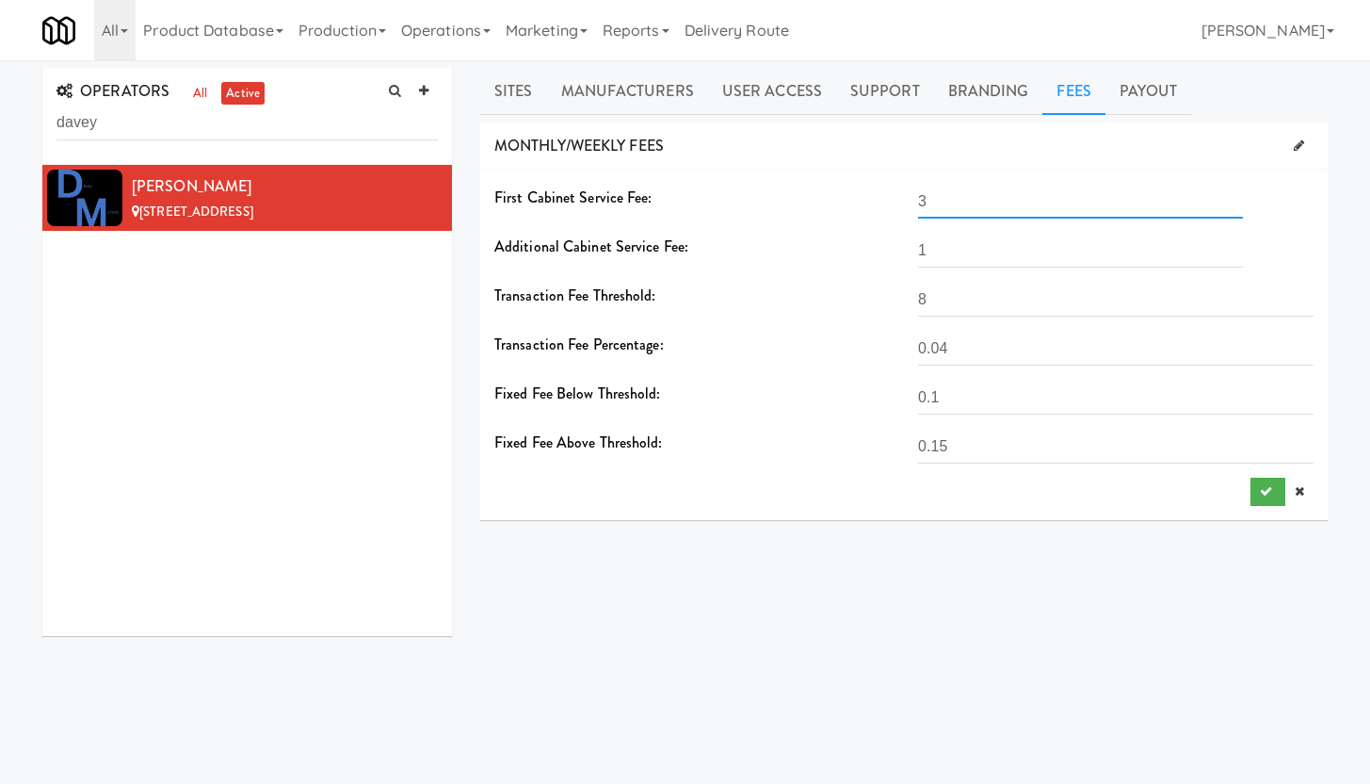
click at [1016, 203] on input "3" at bounding box center [1080, 201] width 325 height 35
type input "2"
click at [969, 248] on input "1" at bounding box center [1080, 250] width 325 height 35
type input "2"
click at [1260, 495] on icon "submit" at bounding box center [1266, 491] width 12 height 12
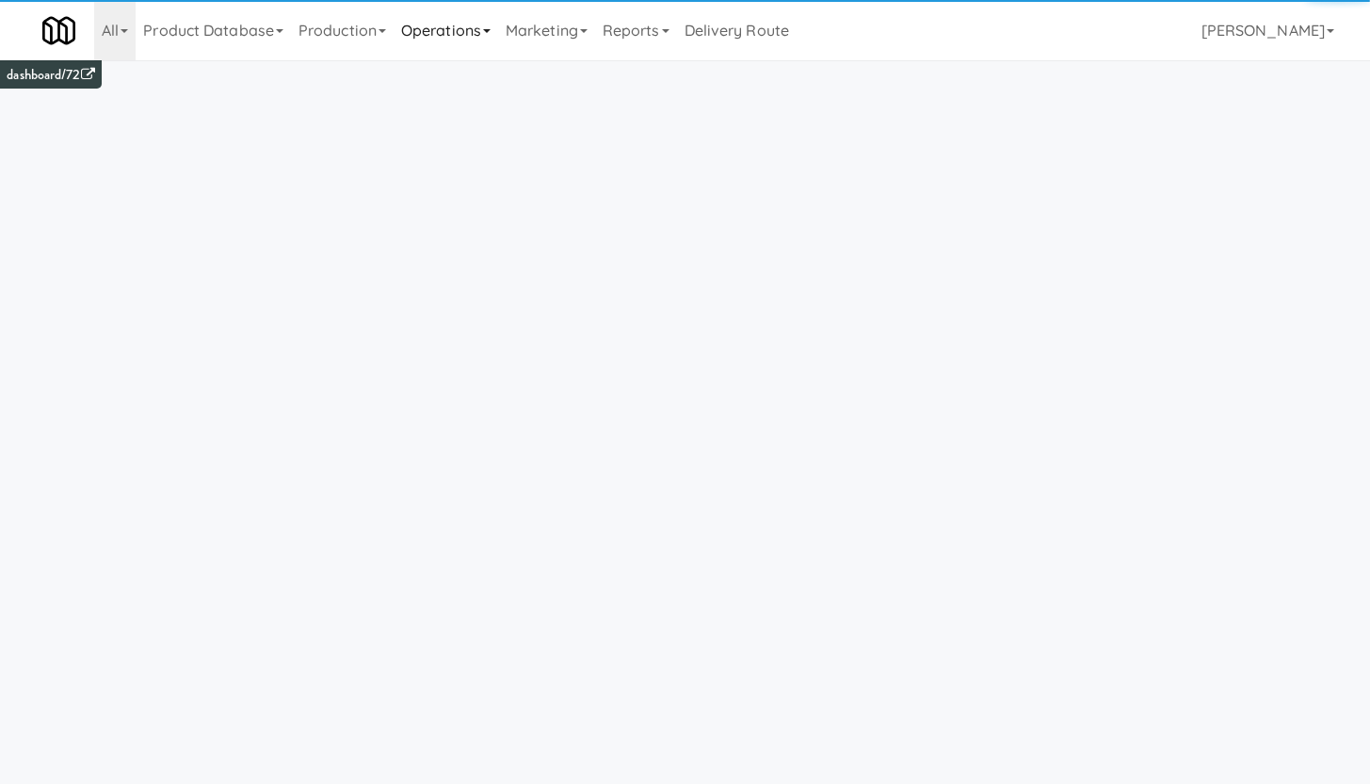
click at [463, 31] on link "Operations" at bounding box center [446, 30] width 105 height 60
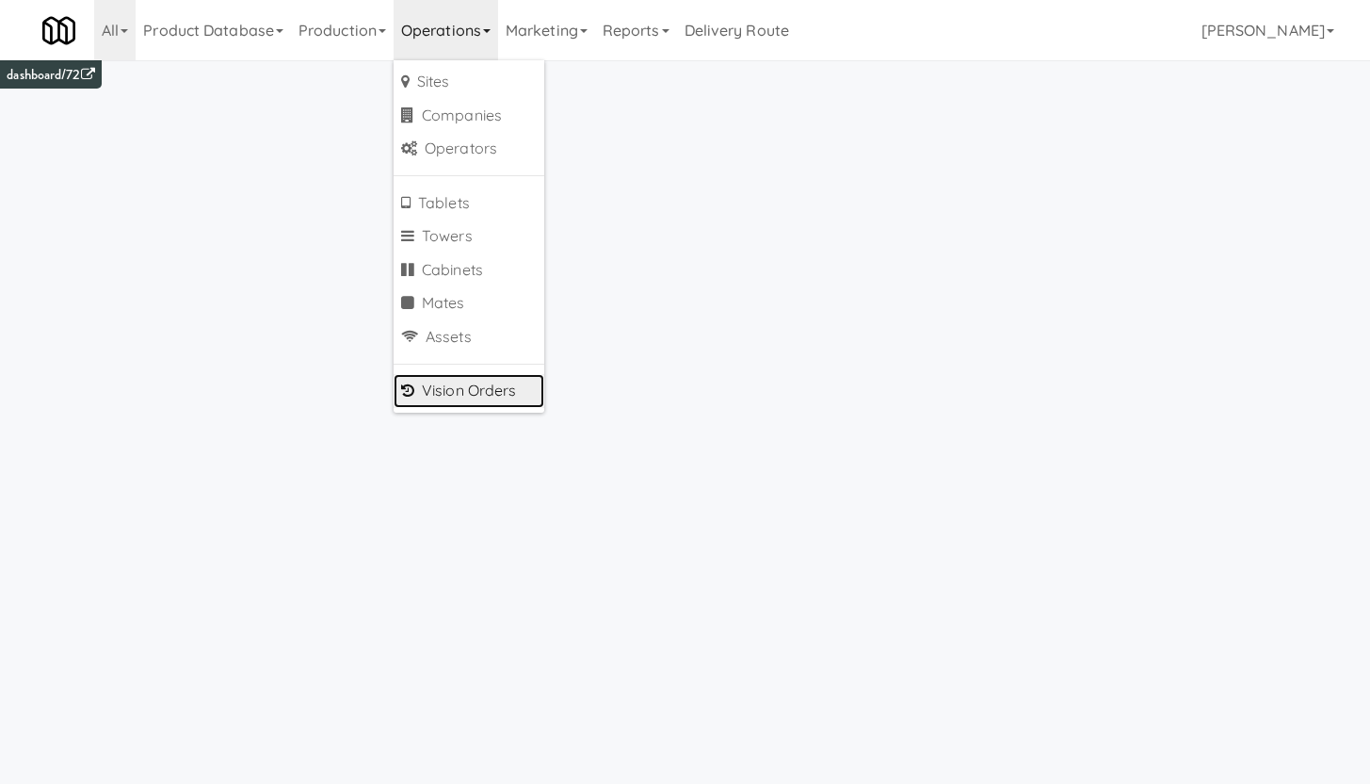
click at [474, 395] on link "Vision Orders" at bounding box center [469, 391] width 151 height 34
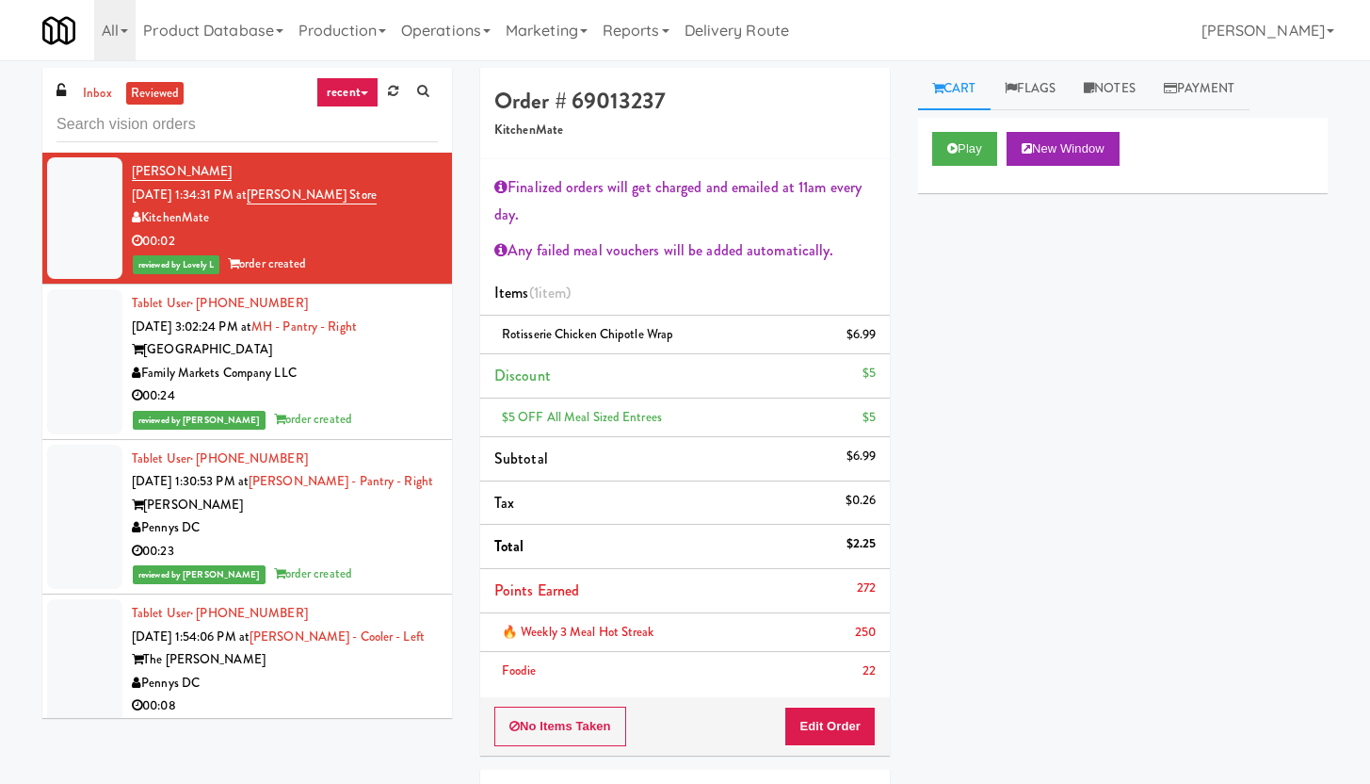
click at [112, 130] on input "text" at bounding box center [247, 124] width 381 height 35
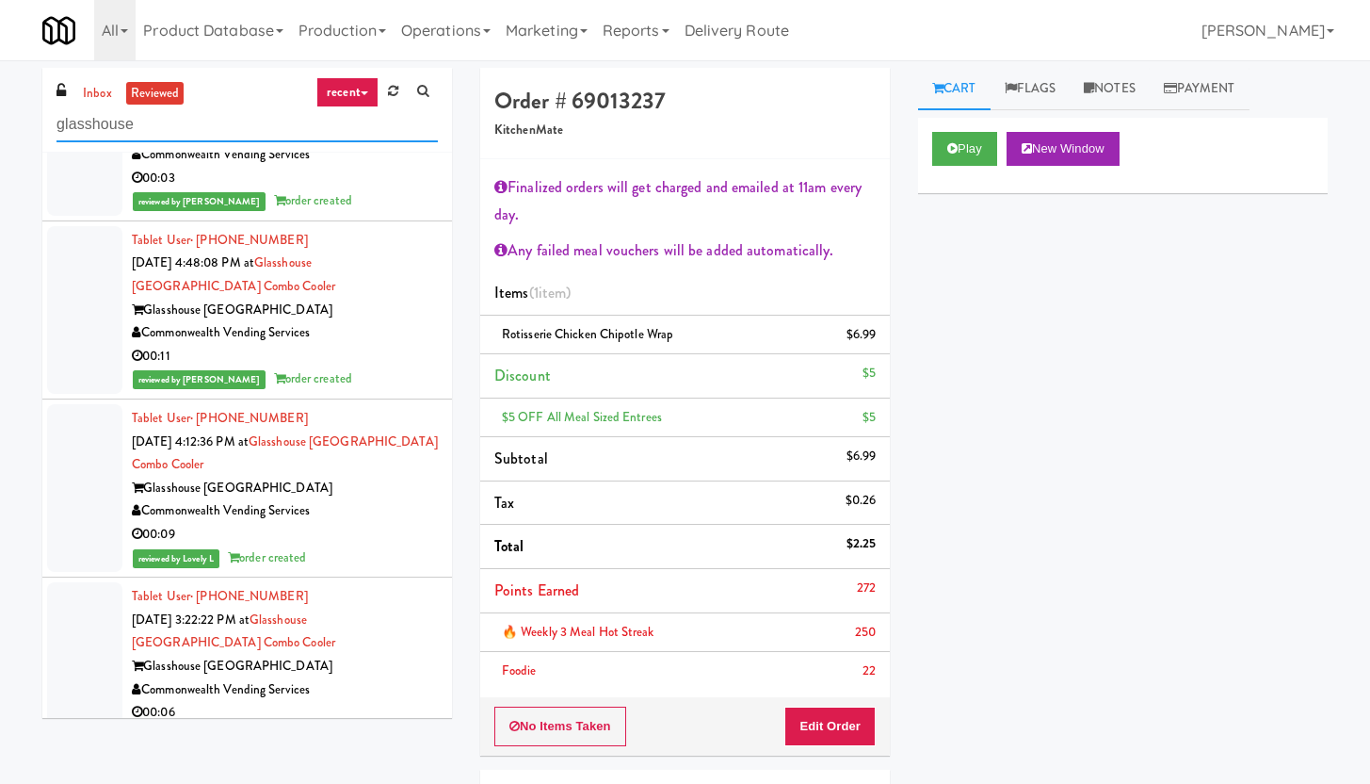
scroll to position [31369, 0]
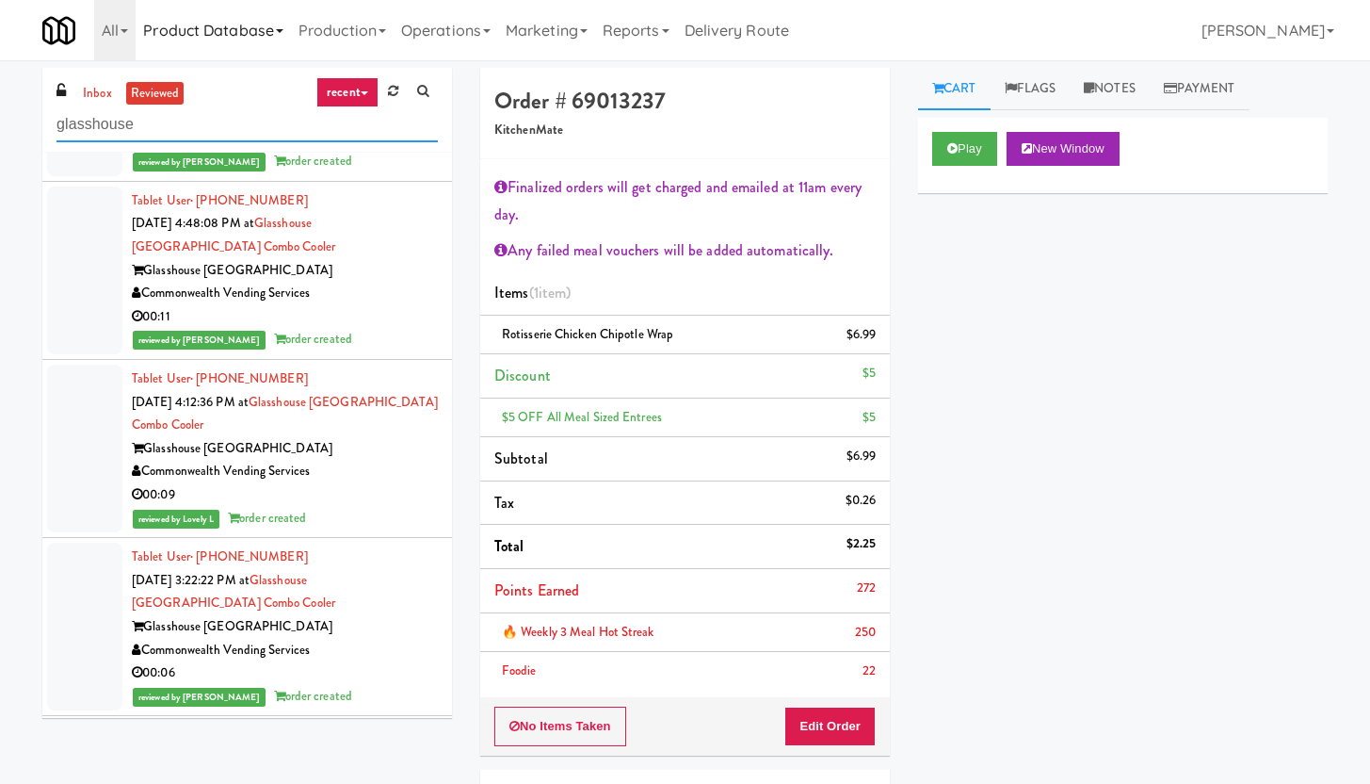
type input "glasshouse"
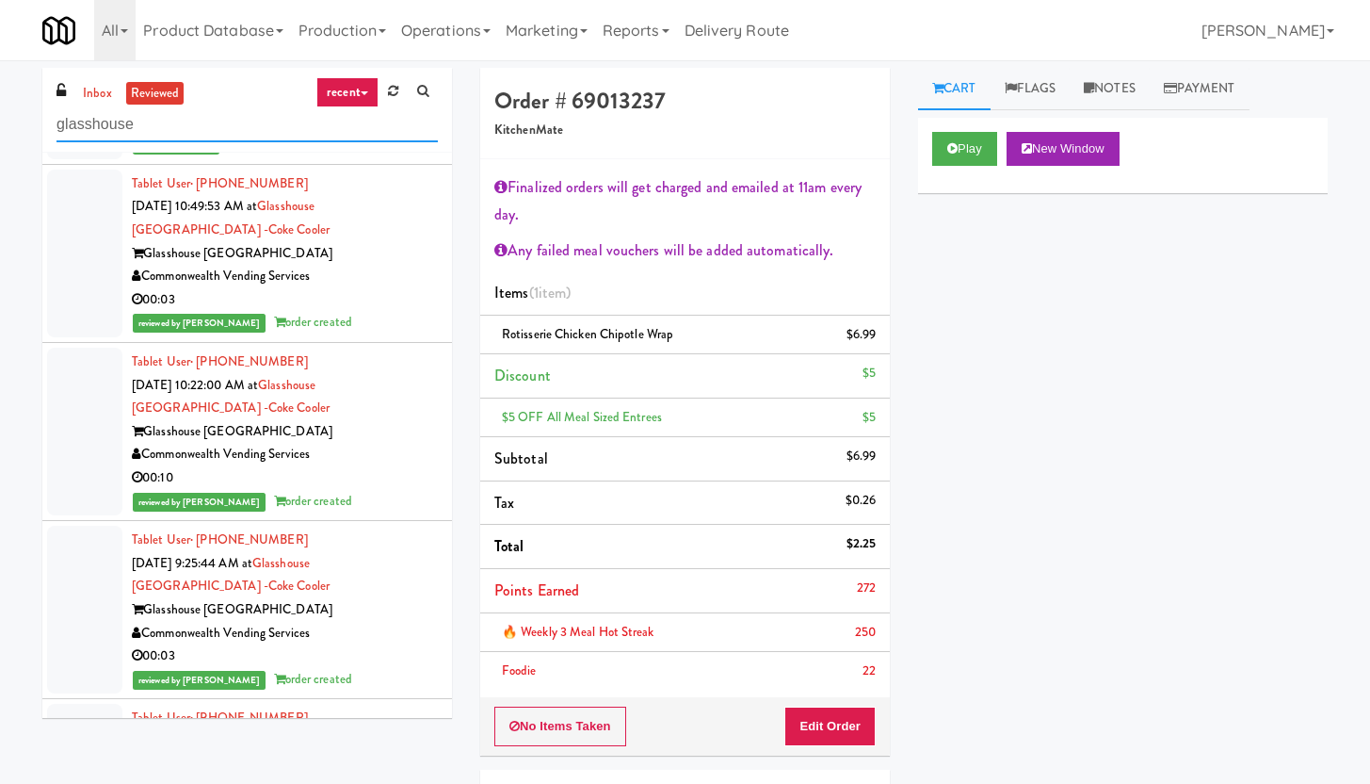
scroll to position [32362, 0]
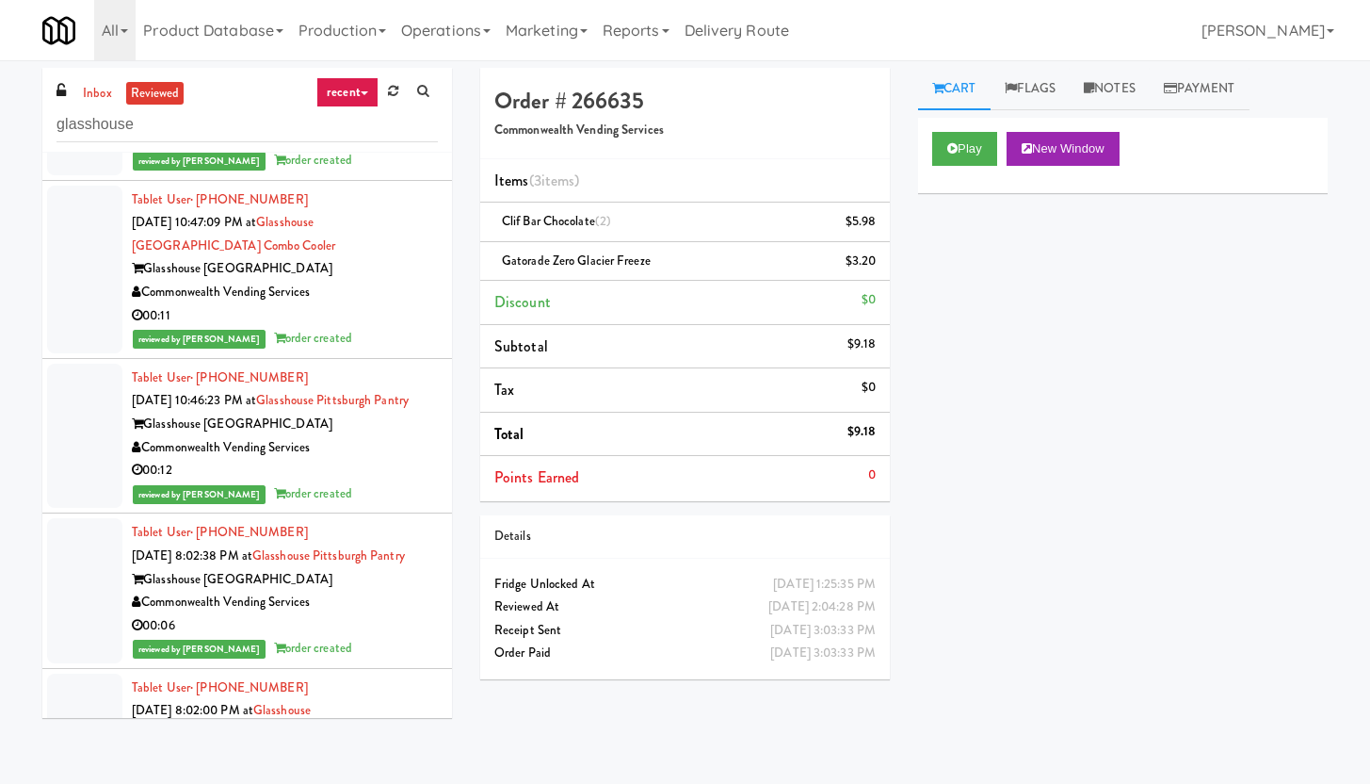
scroll to position [33190, 0]
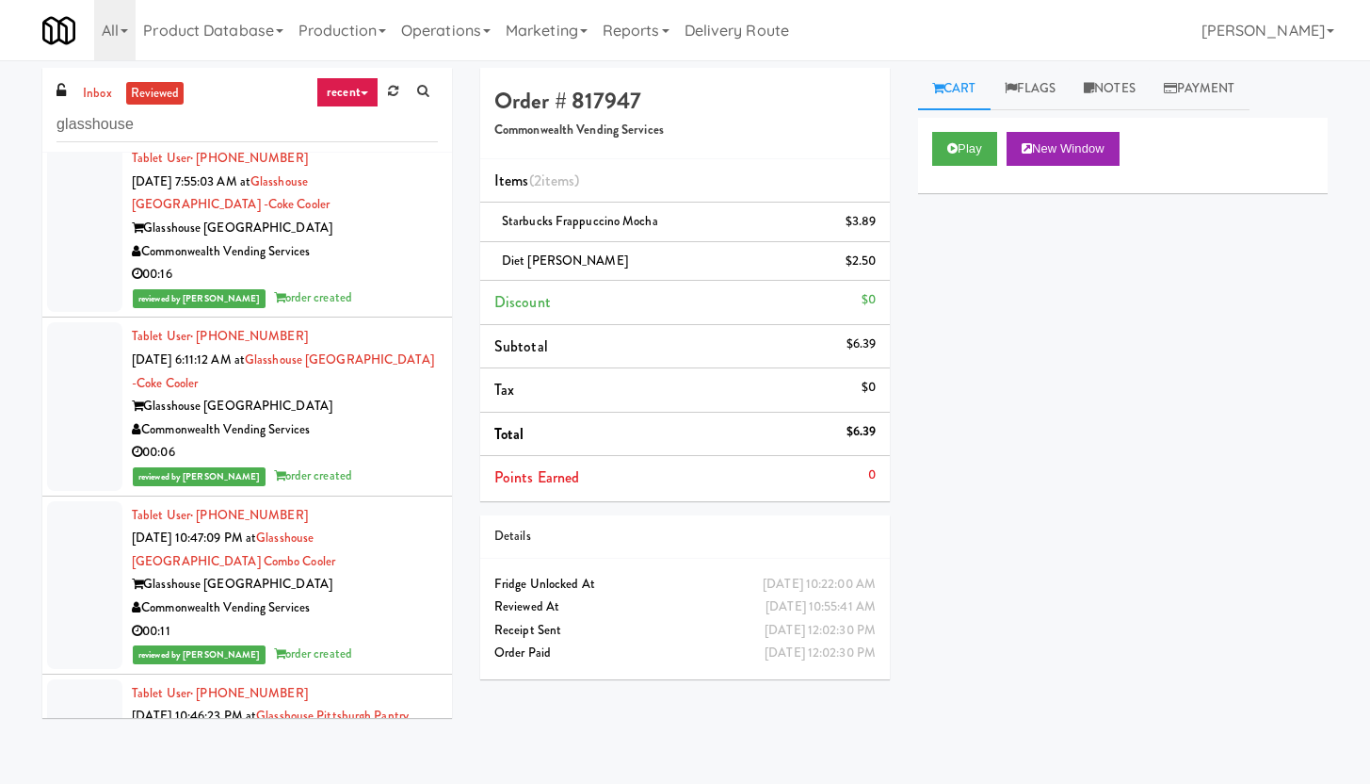
scroll to position [33005, 0]
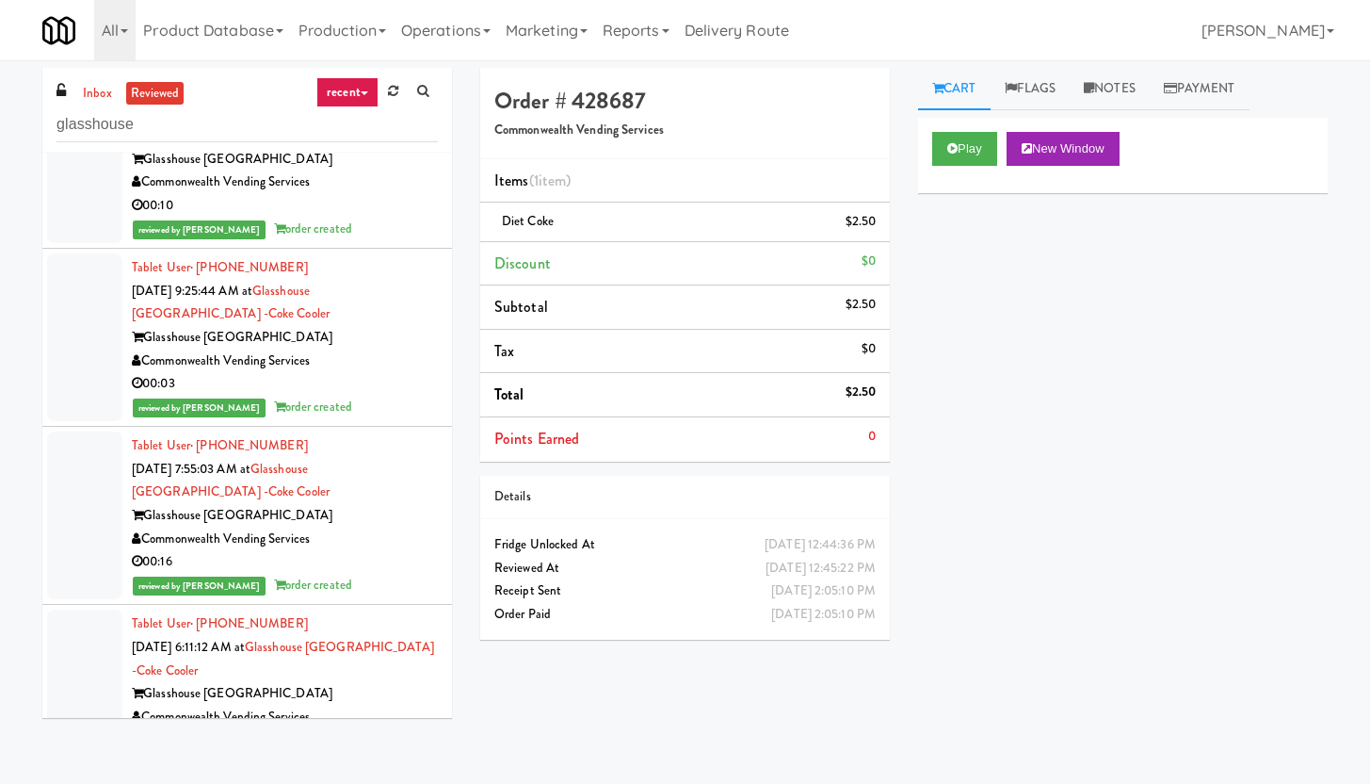
scroll to position [32726, 0]
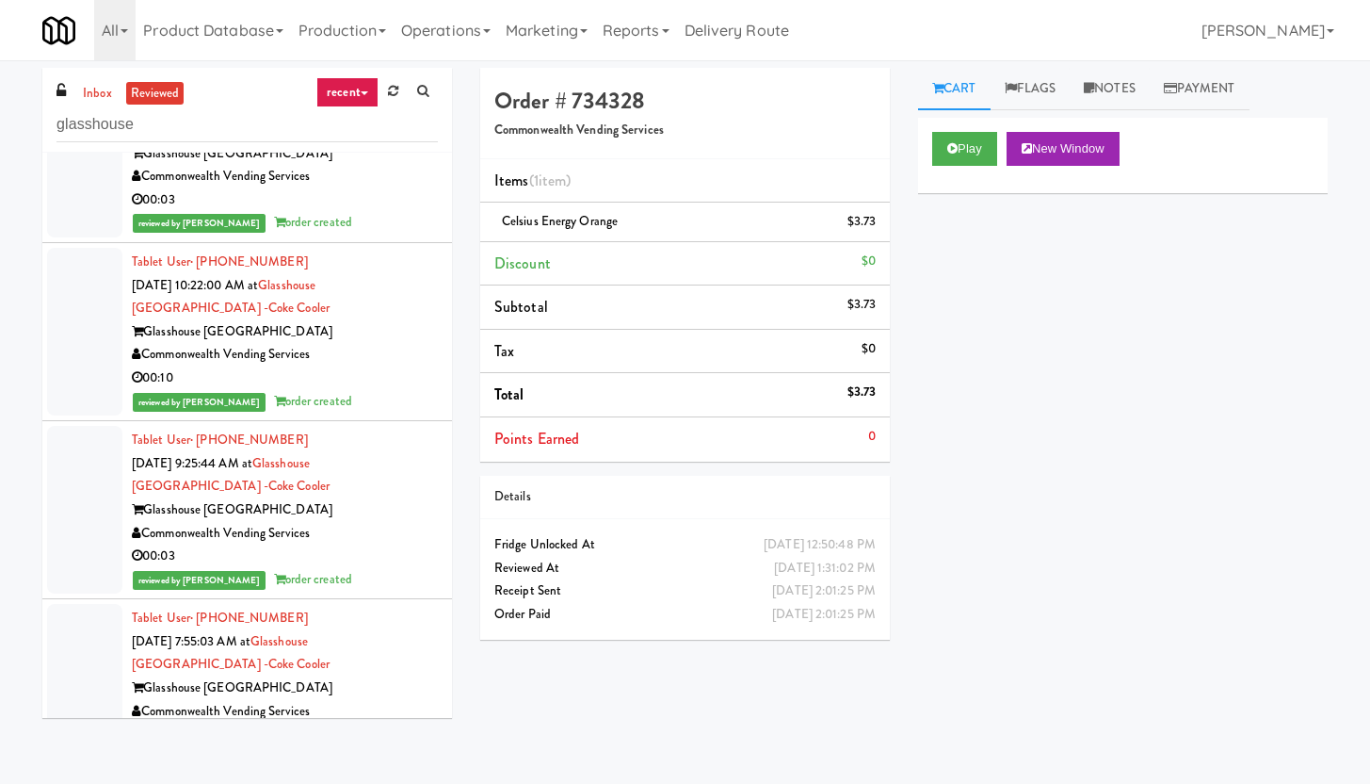
scroll to position [32454, 0]
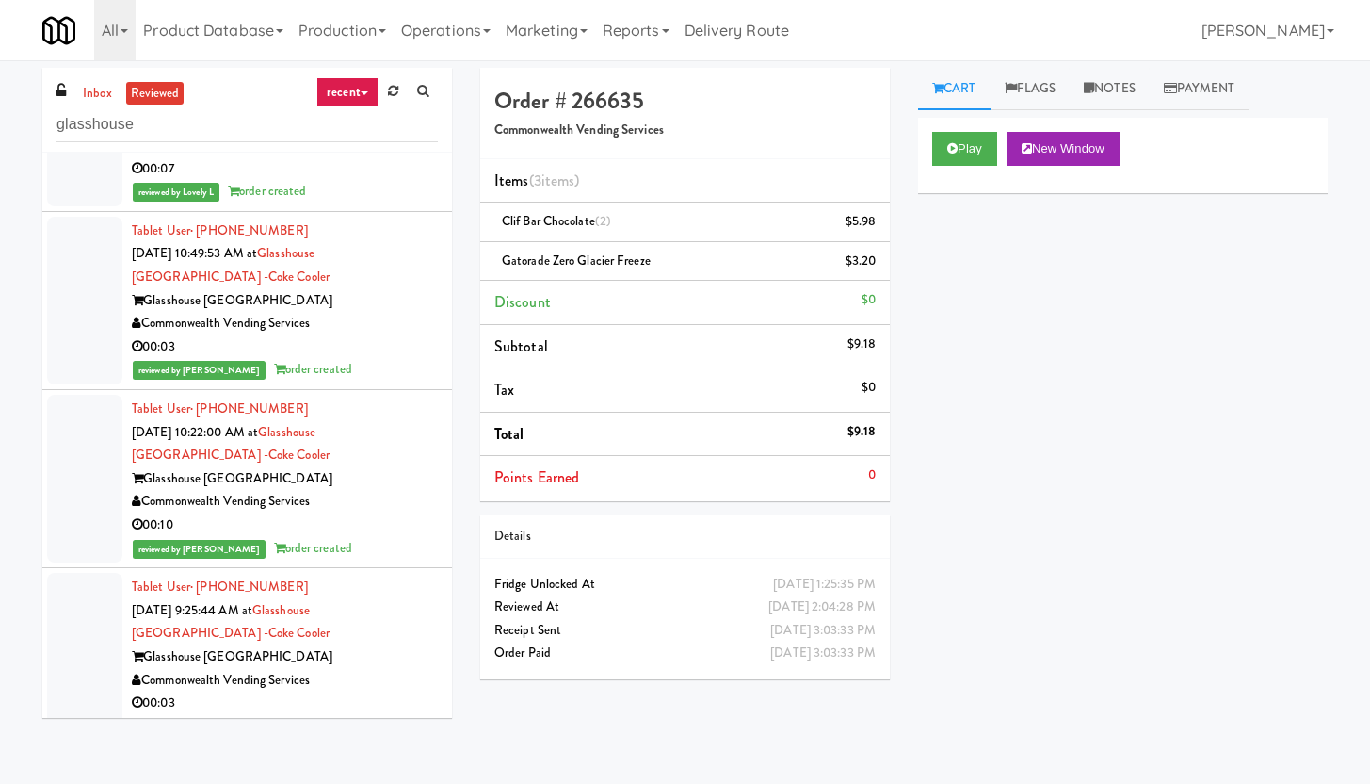
scroll to position [32315, 0]
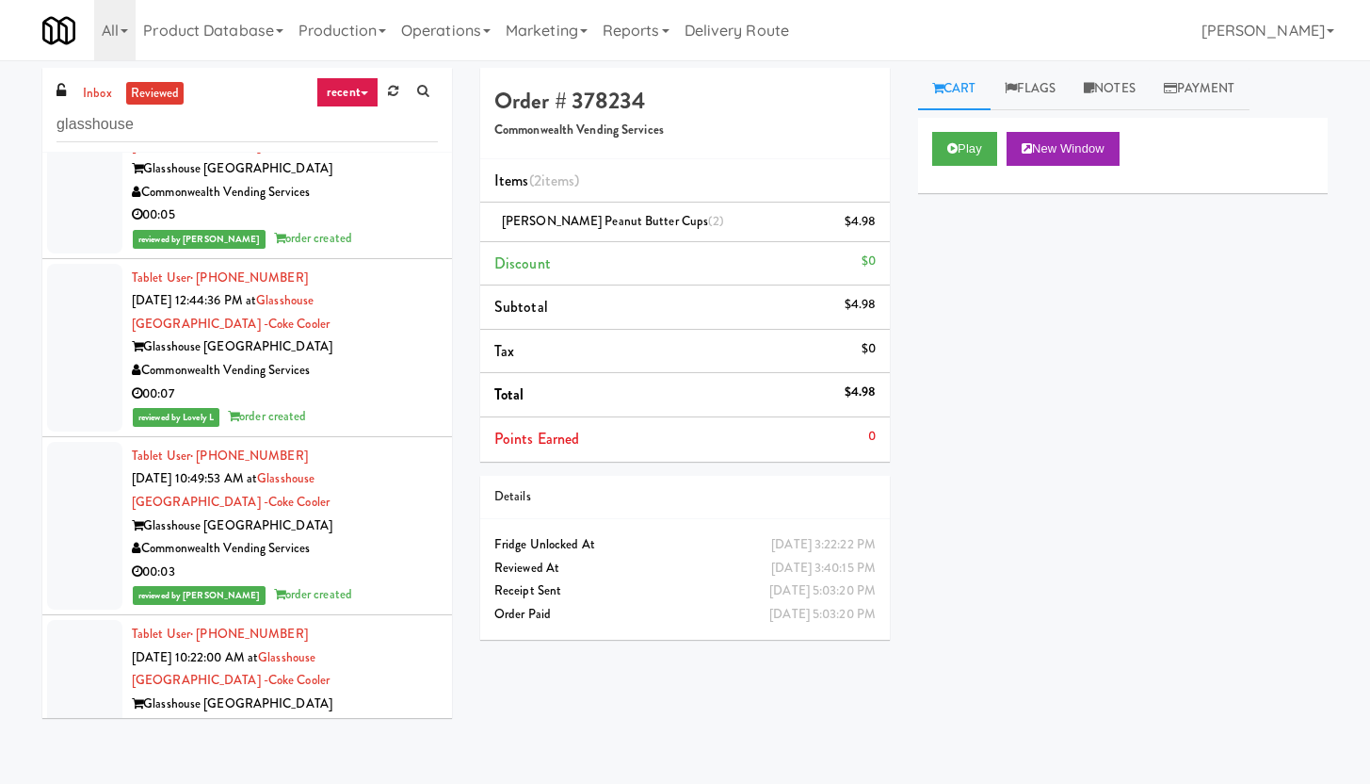
scroll to position [32182, 0]
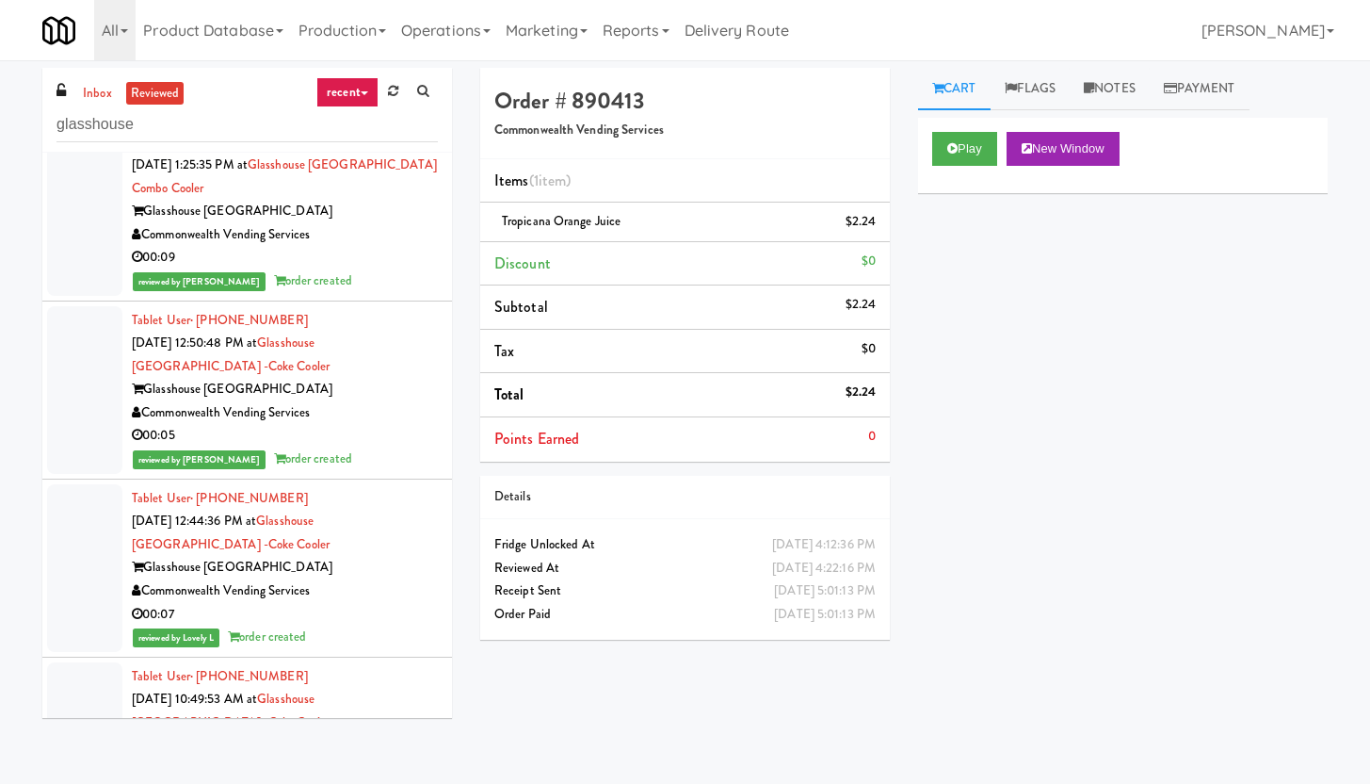
scroll to position [31939, 0]
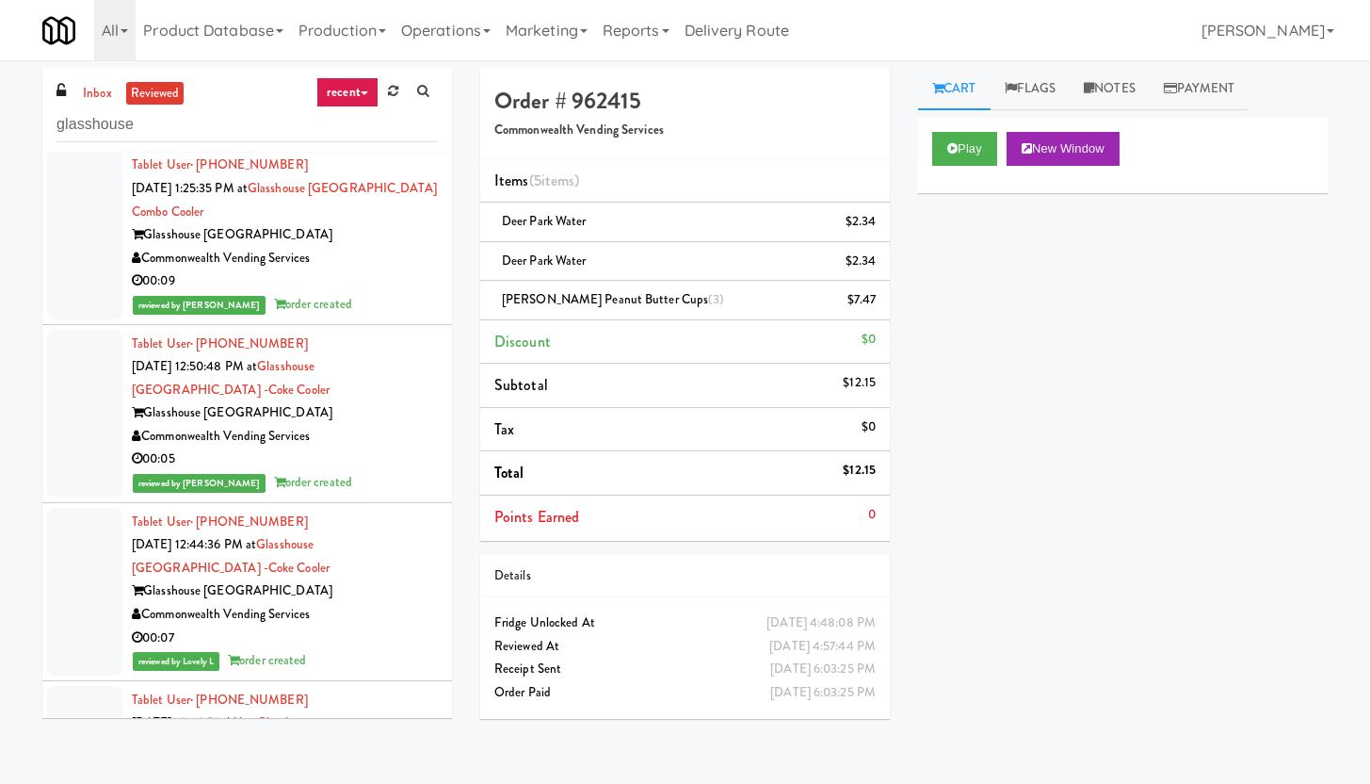
scroll to position [31805, 0]
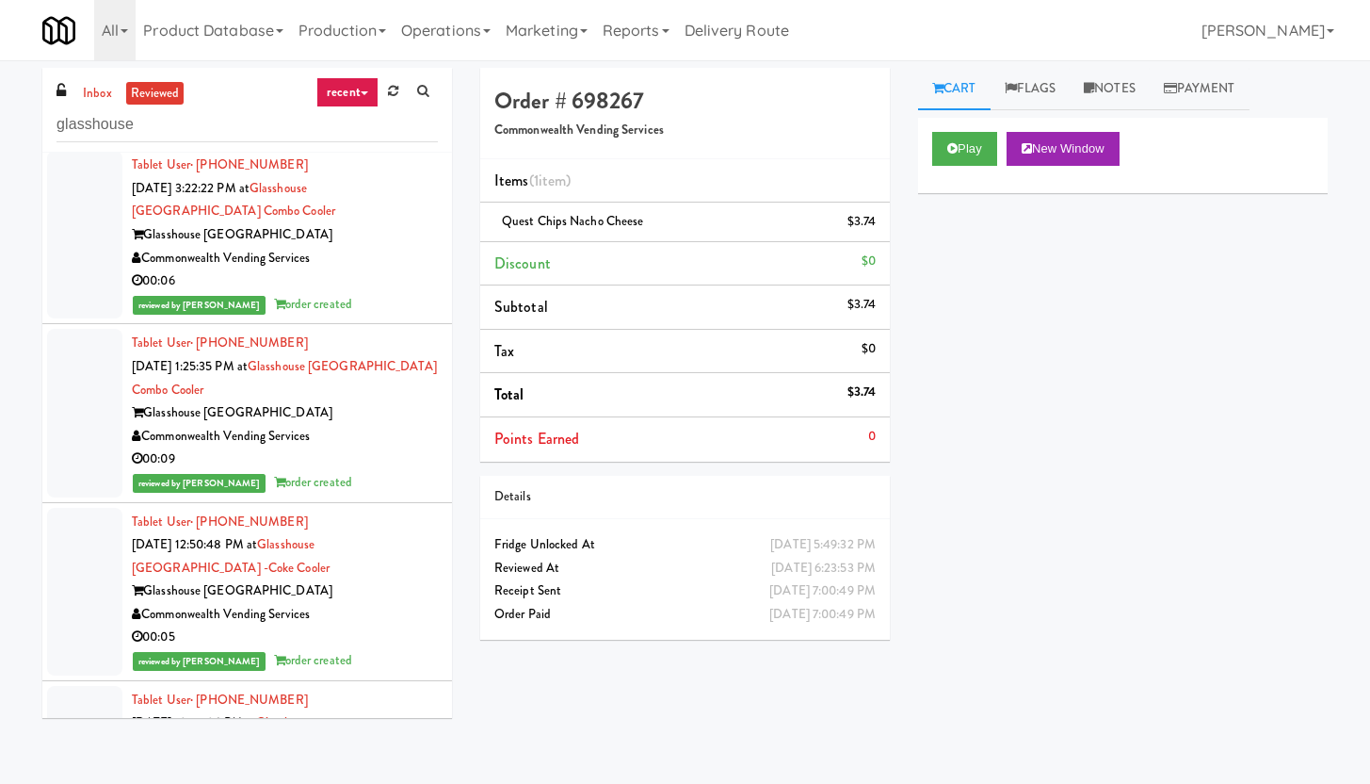
scroll to position [31658, 0]
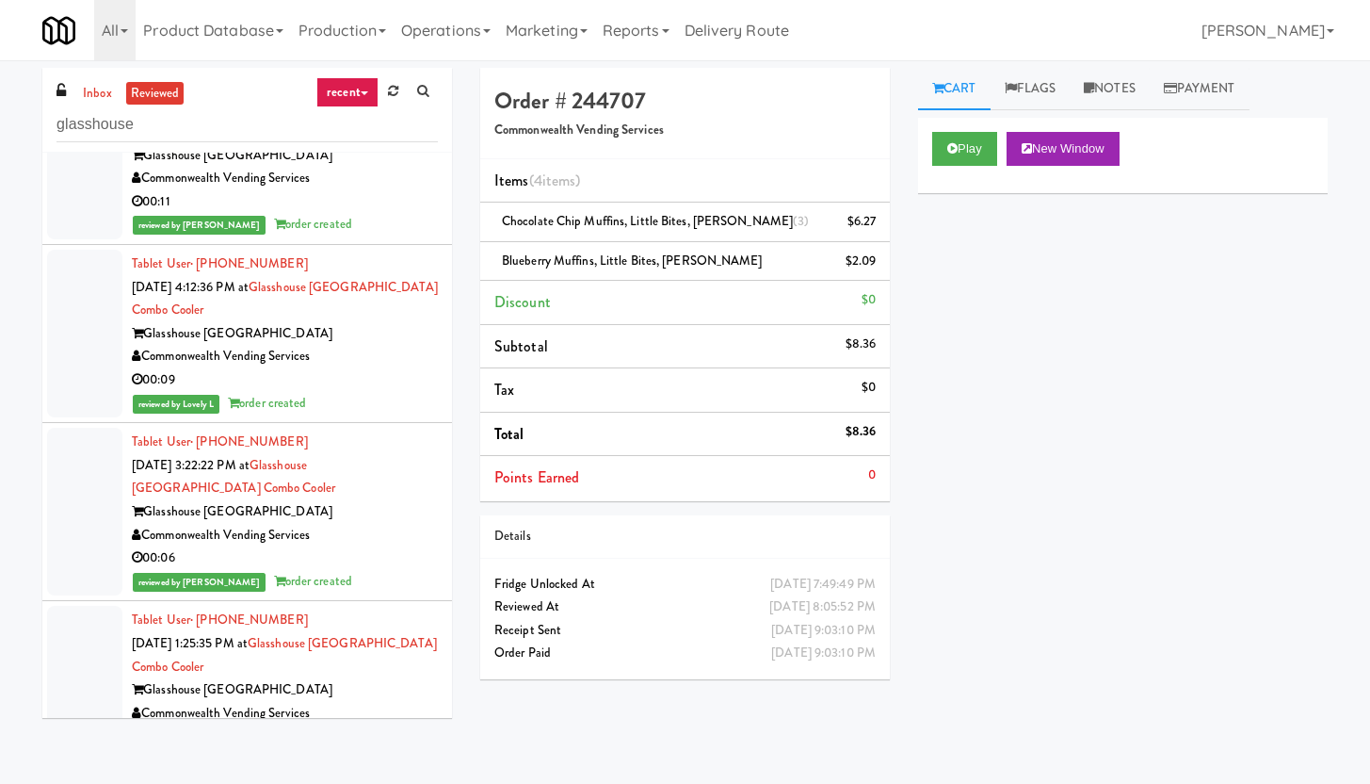
scroll to position [31431, 0]
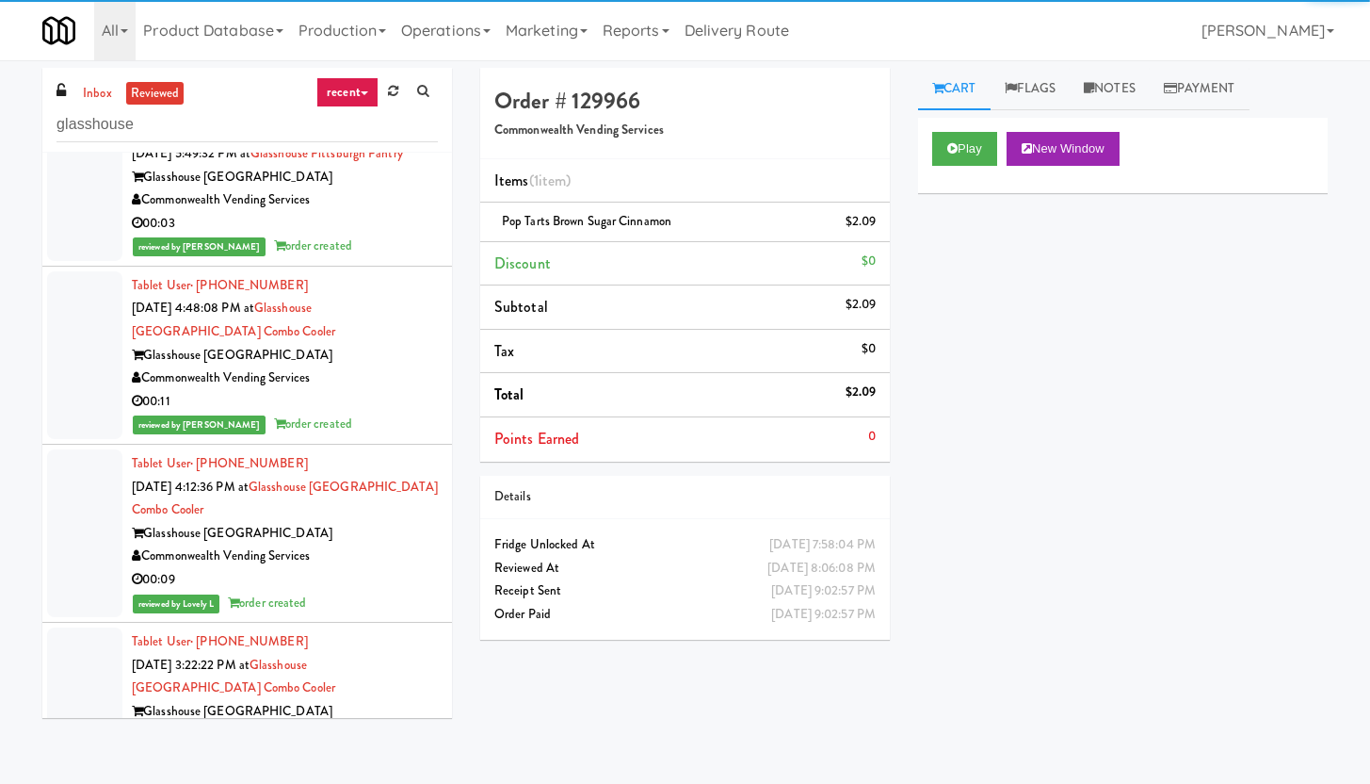
scroll to position [31283, 0]
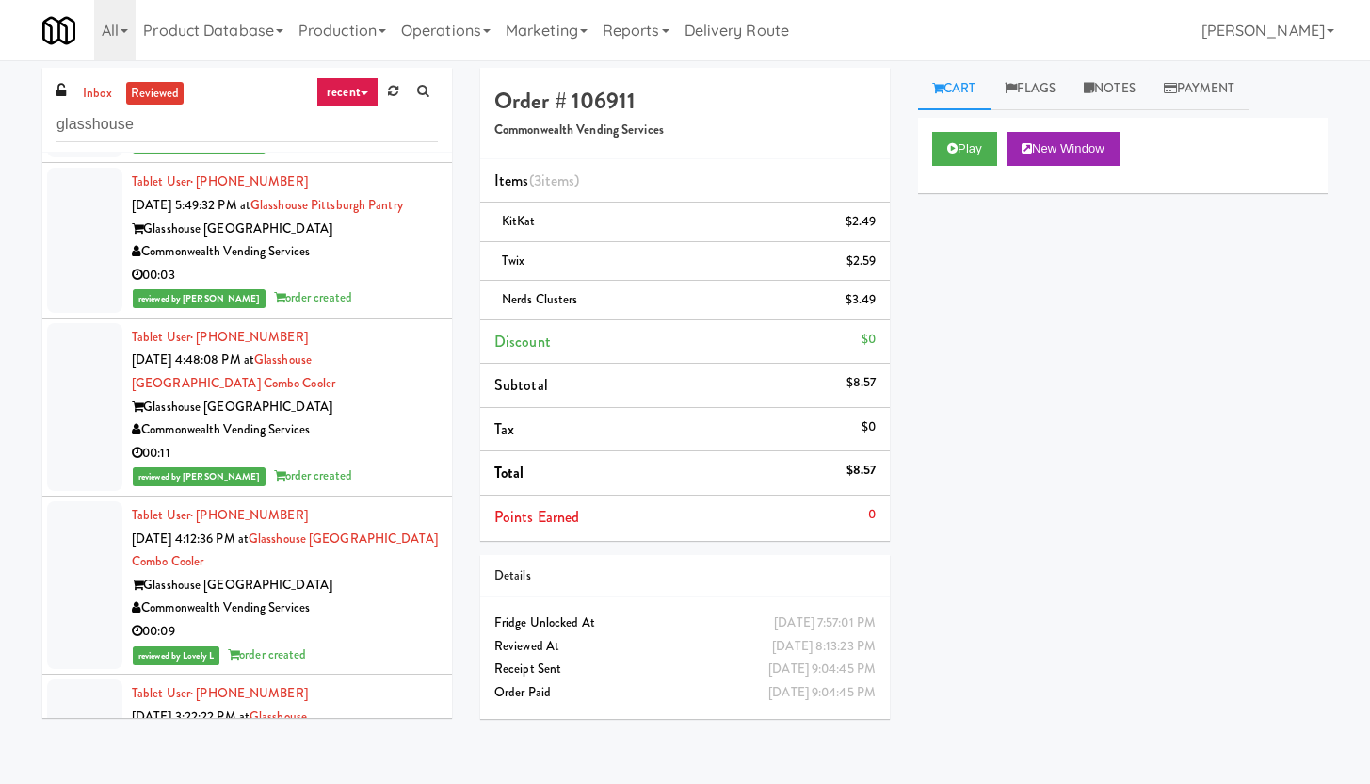
scroll to position [31131, 0]
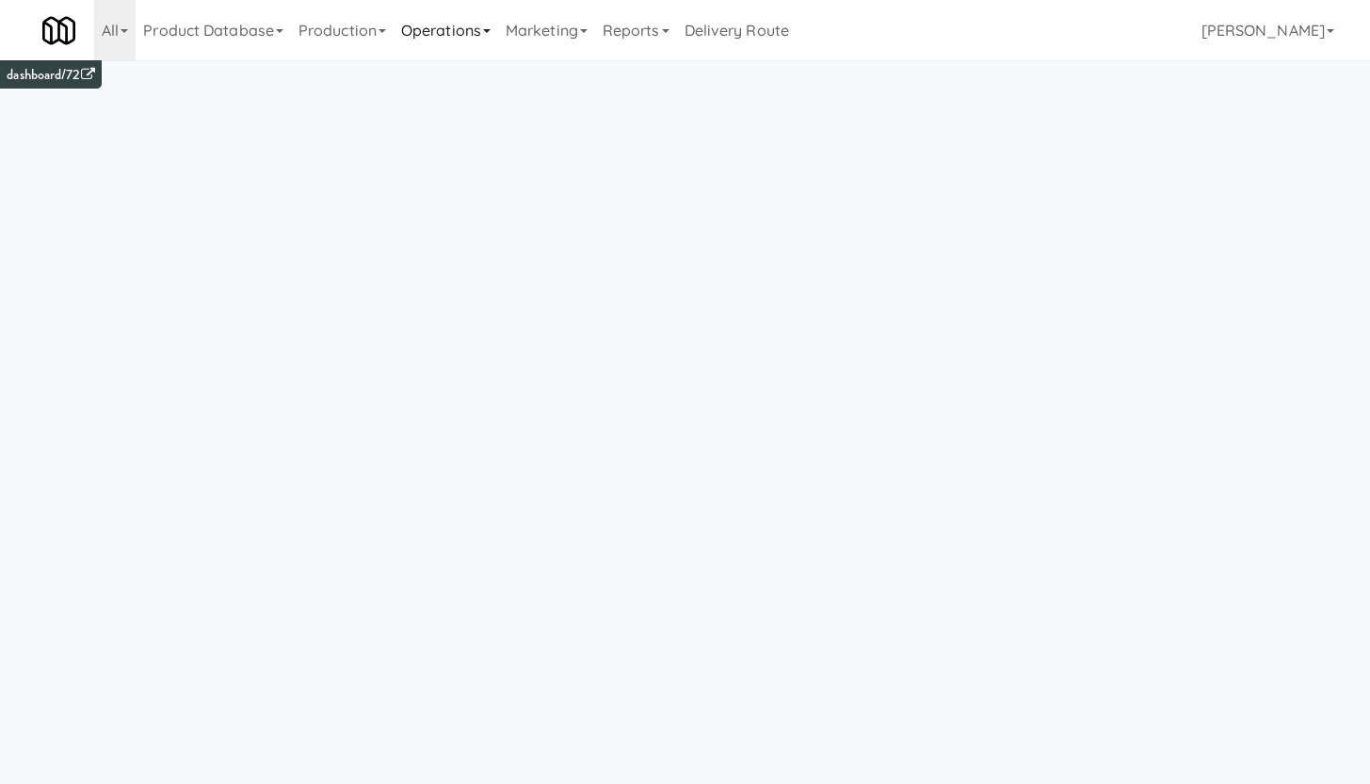
click at [438, 33] on link "Operations" at bounding box center [446, 30] width 105 height 60
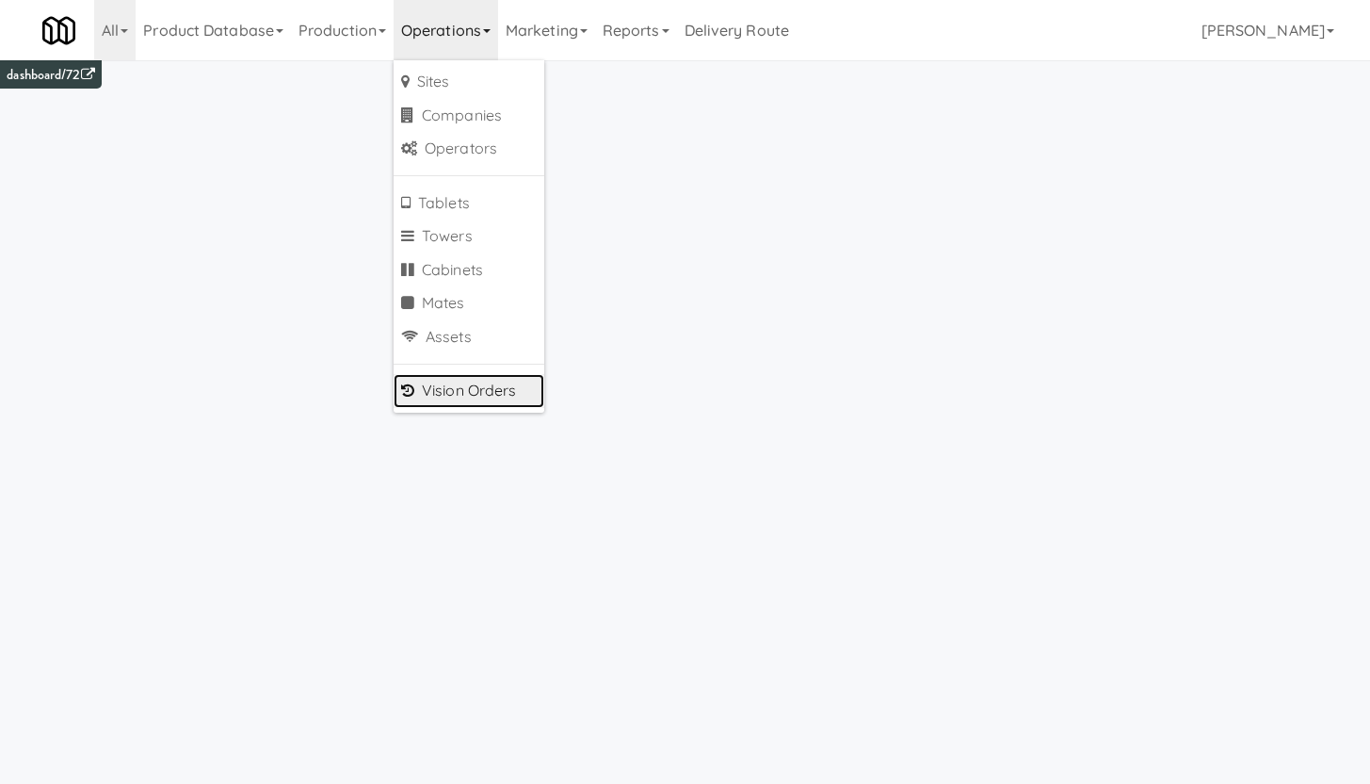
click at [454, 392] on link "Vision Orders" at bounding box center [469, 391] width 151 height 34
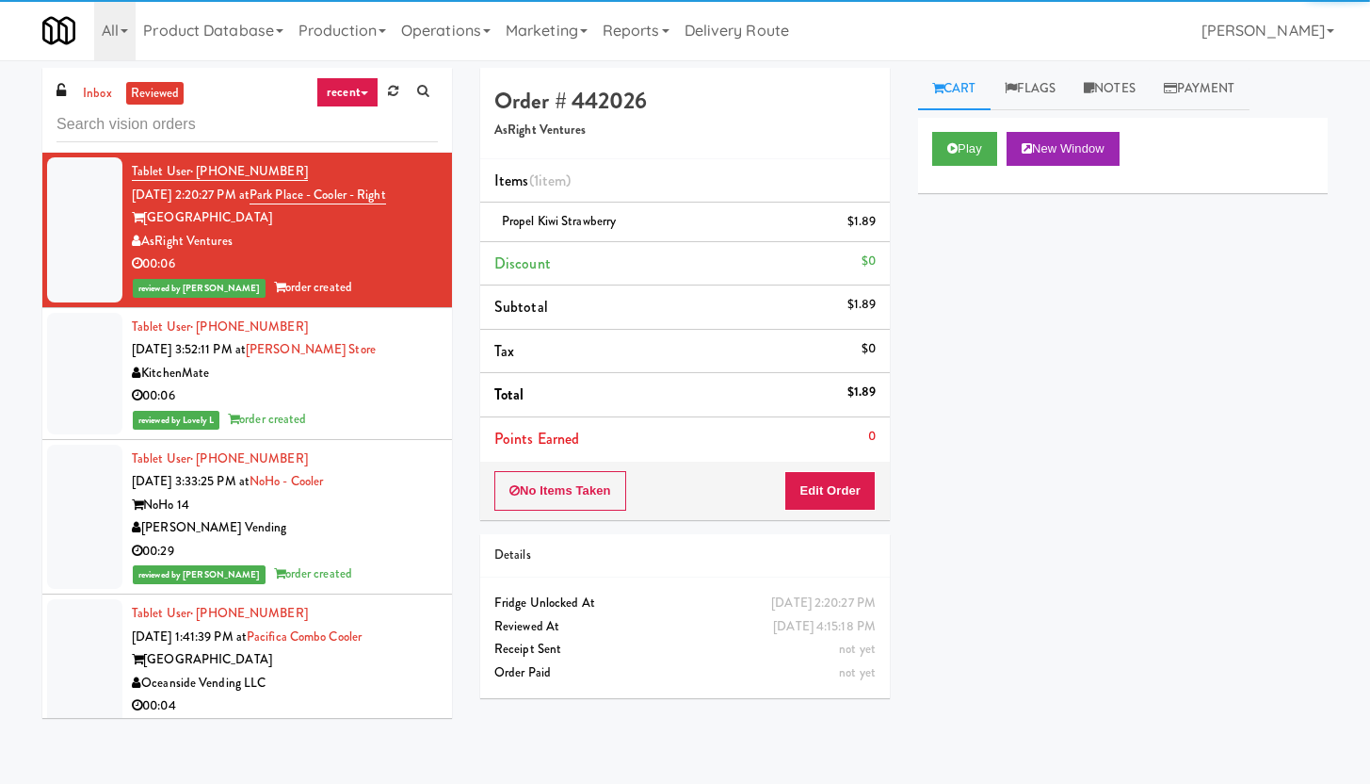
click at [168, 129] on input "text" at bounding box center [247, 124] width 381 height 35
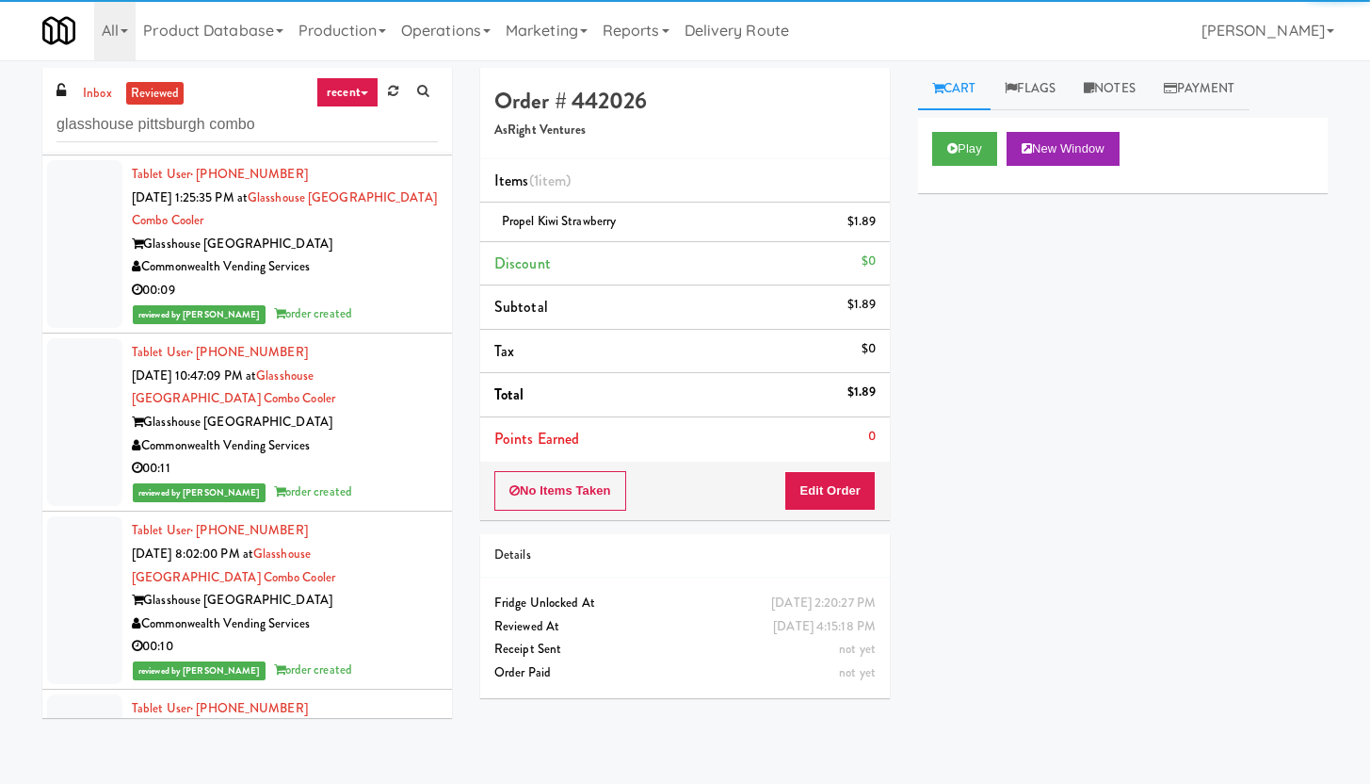
scroll to position [13741, 0]
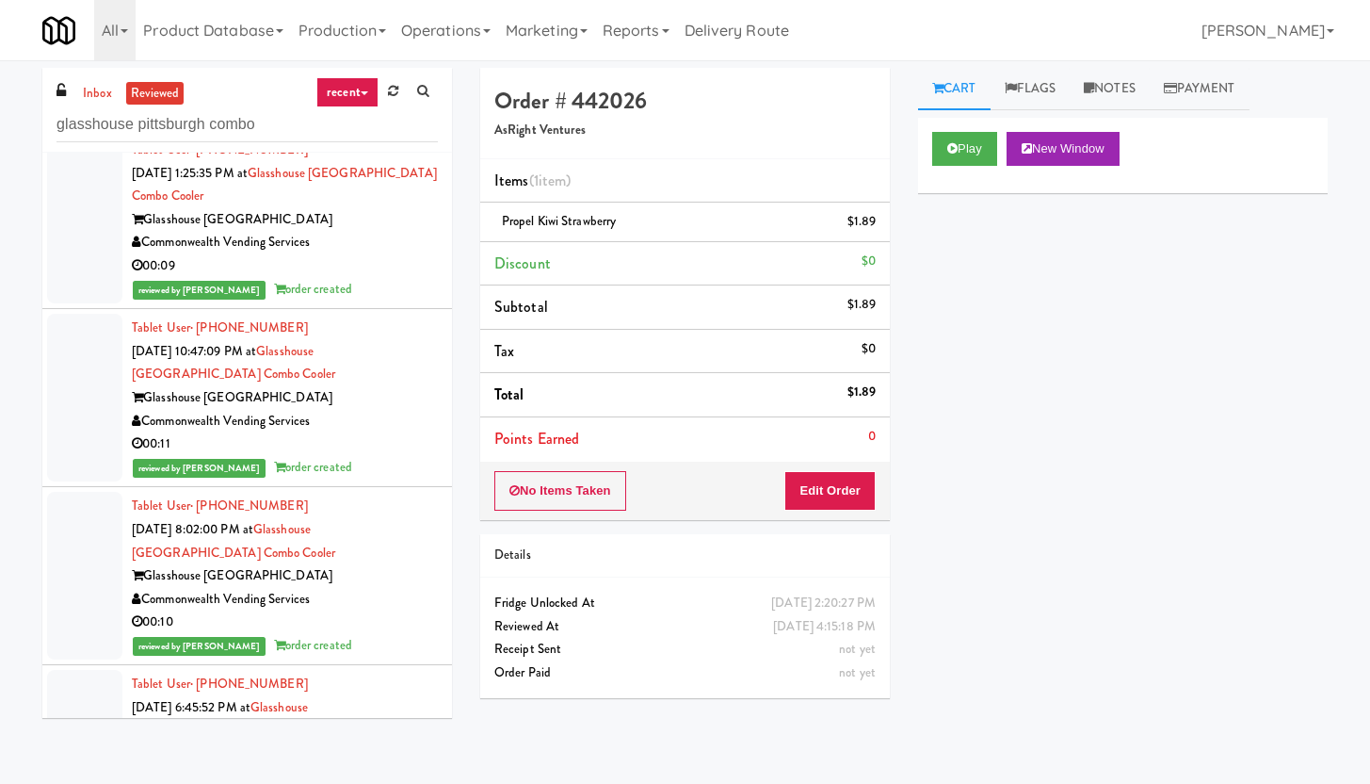
type input "glasshouse pittsburgh combo"
click at [274, 404] on div "Glasshouse [GEOGRAPHIC_DATA]" at bounding box center [285, 398] width 306 height 24
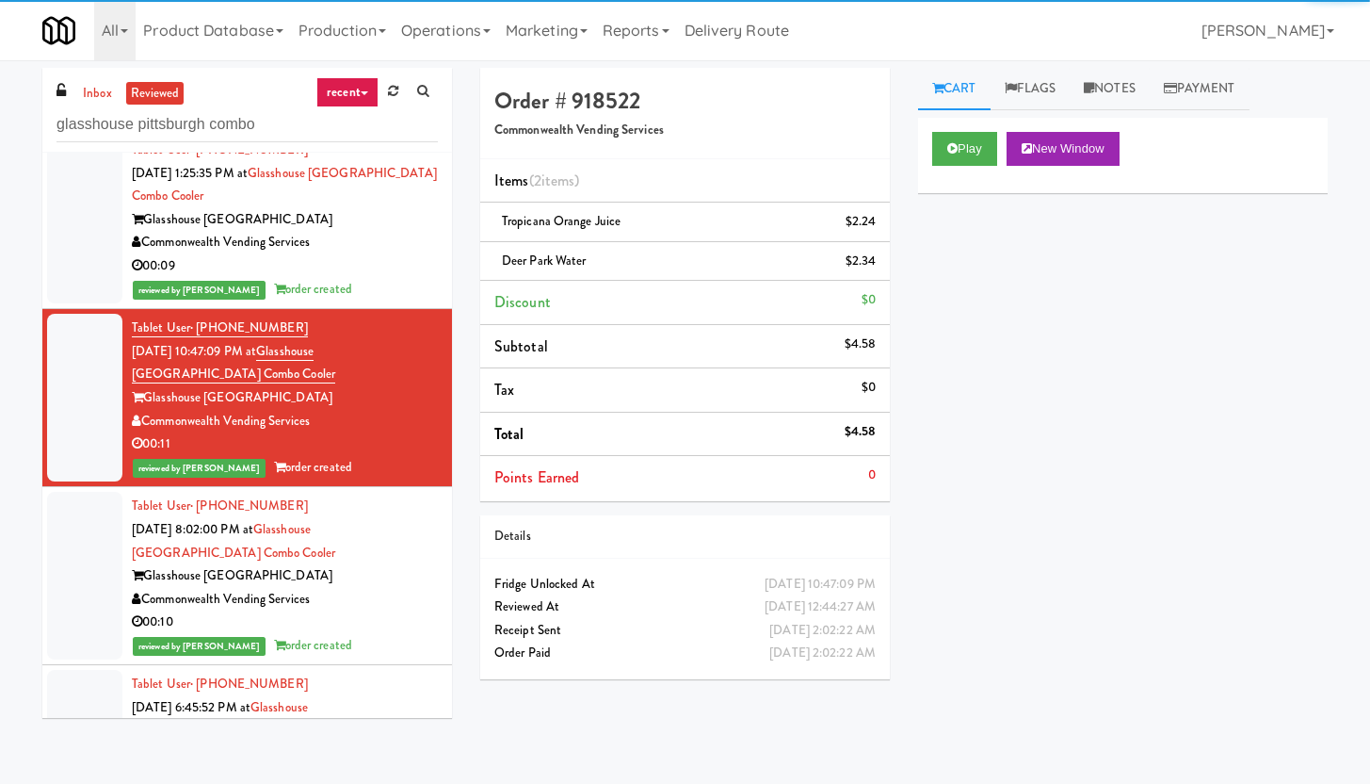
click at [378, 244] on div "Commonwealth Vending Services" at bounding box center [285, 243] width 306 height 24
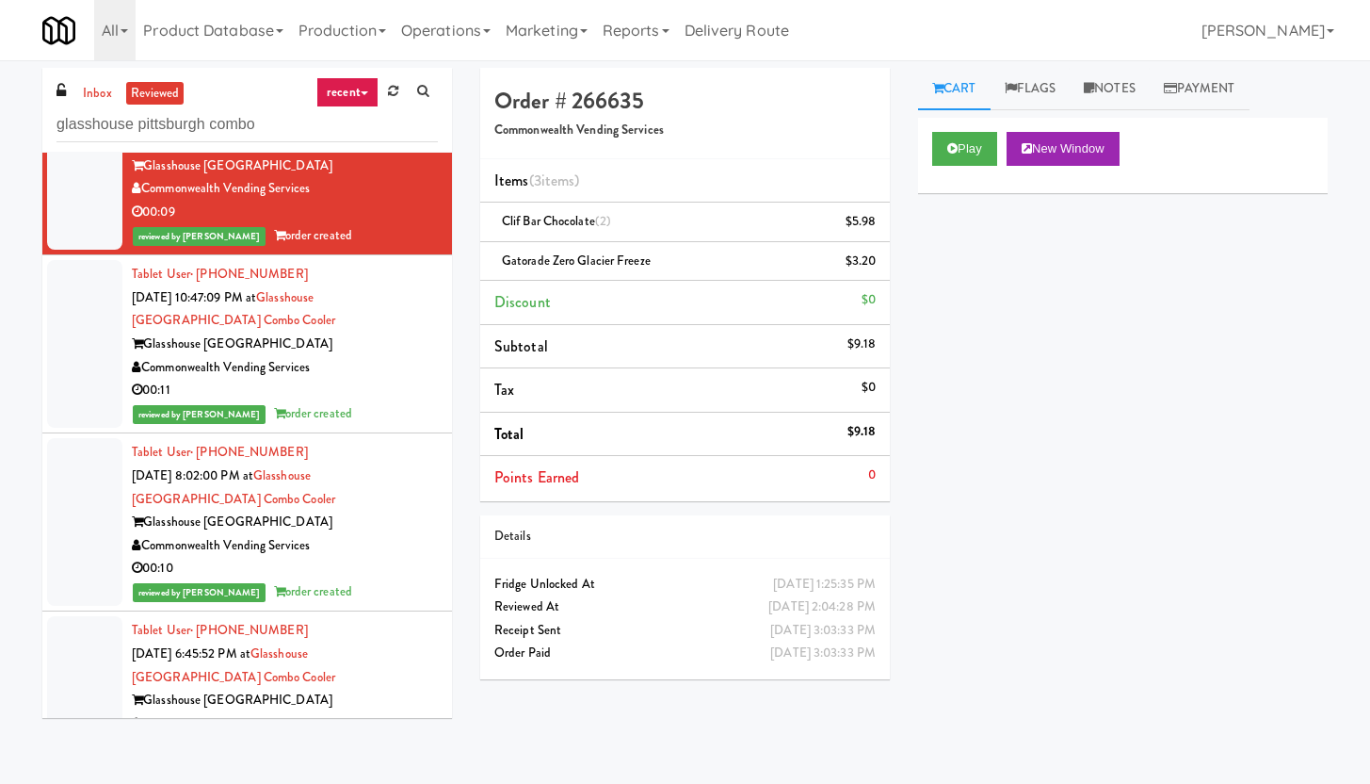
scroll to position [13896, 0]
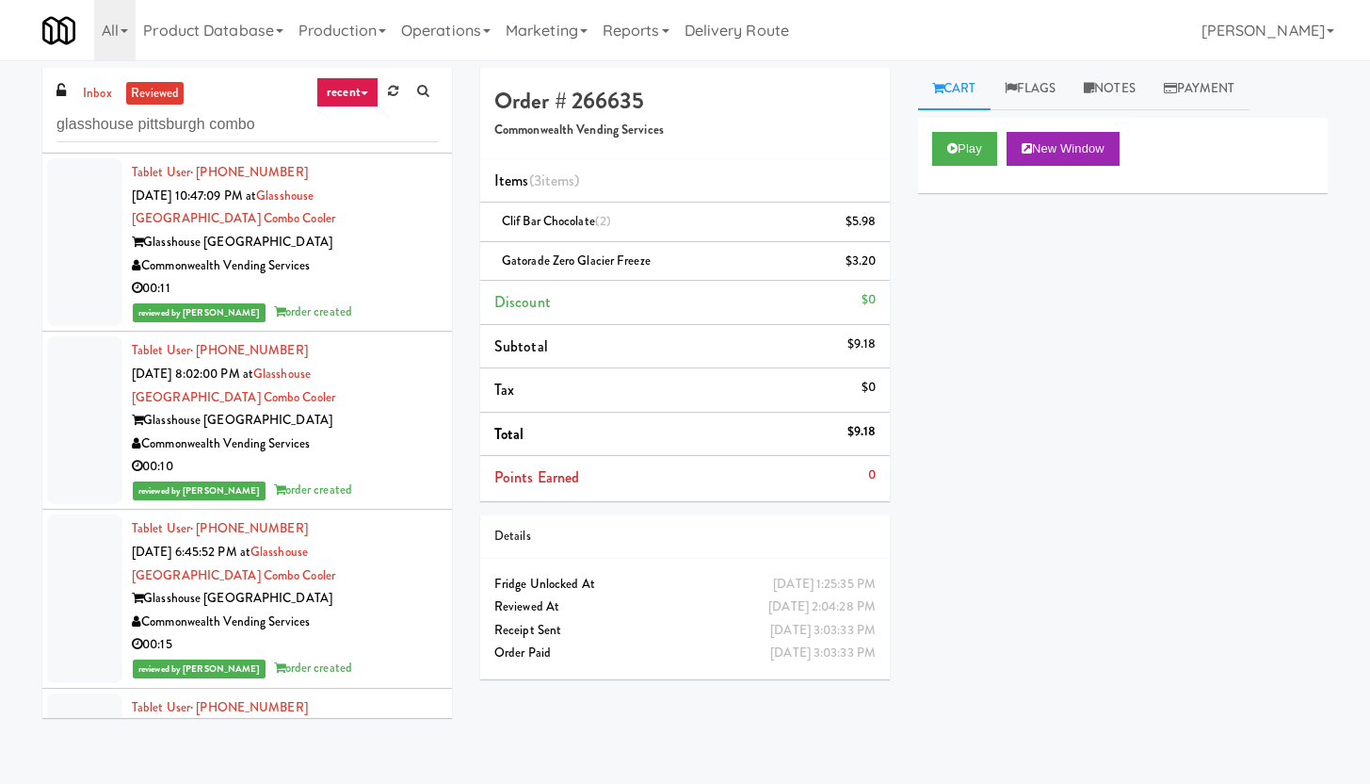
click at [365, 452] on div "Commonwealth Vending Services" at bounding box center [285, 444] width 306 height 24
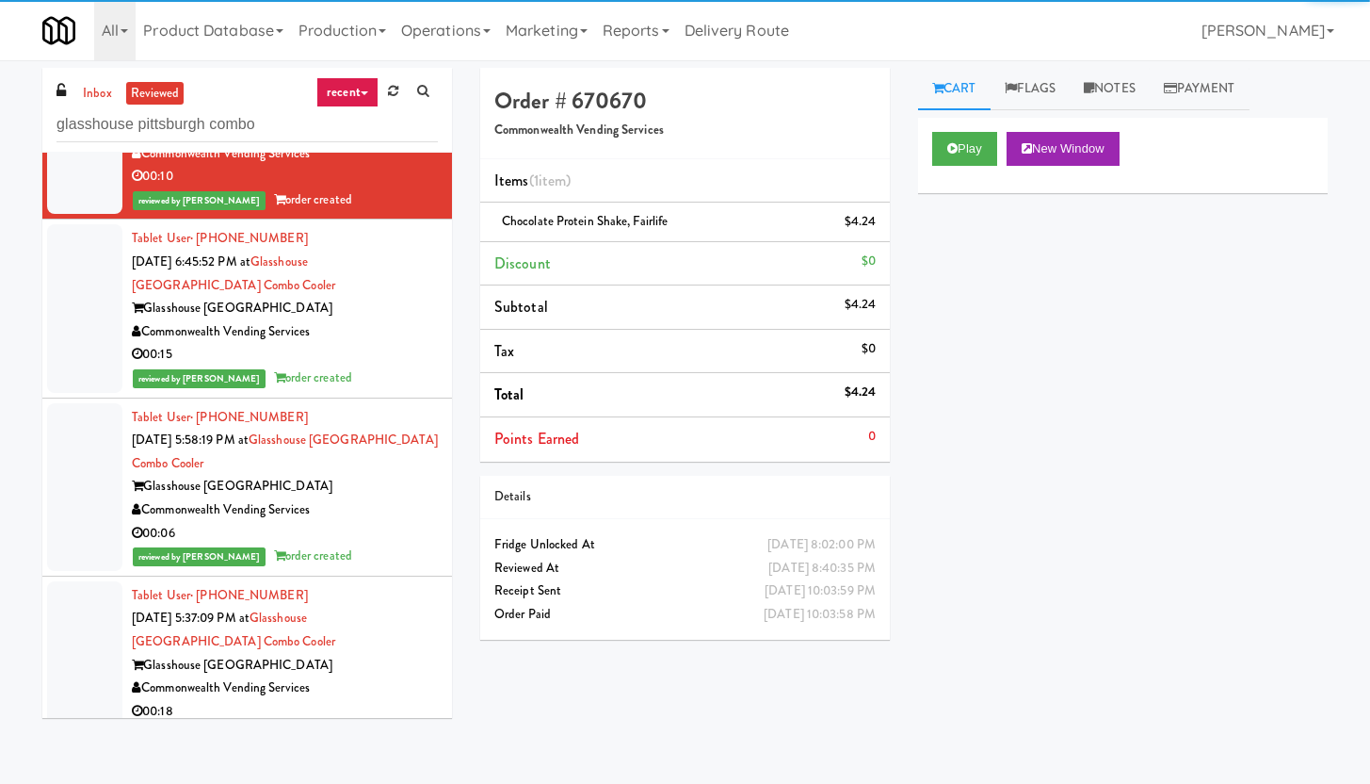
scroll to position [14348, 0]
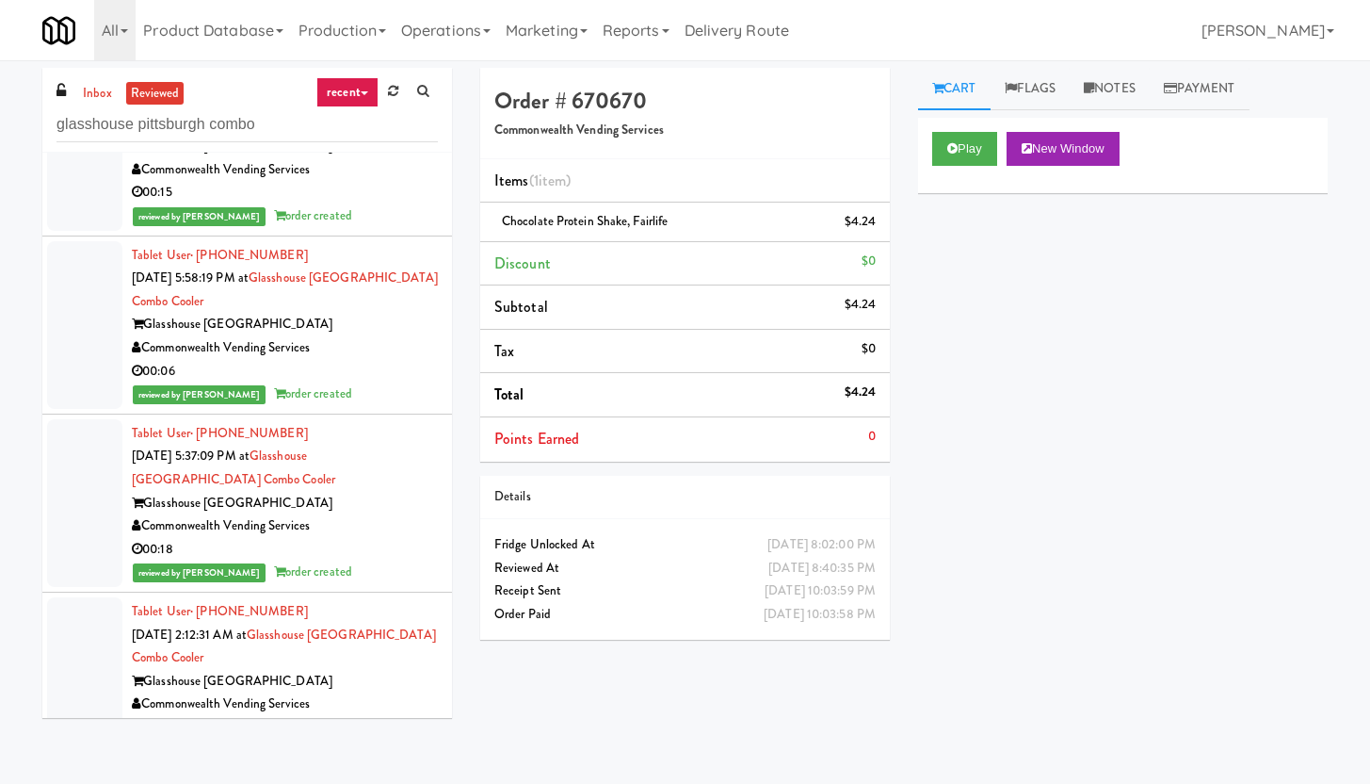
click at [316, 332] on div "Glasshouse [GEOGRAPHIC_DATA]" at bounding box center [285, 325] width 306 height 24
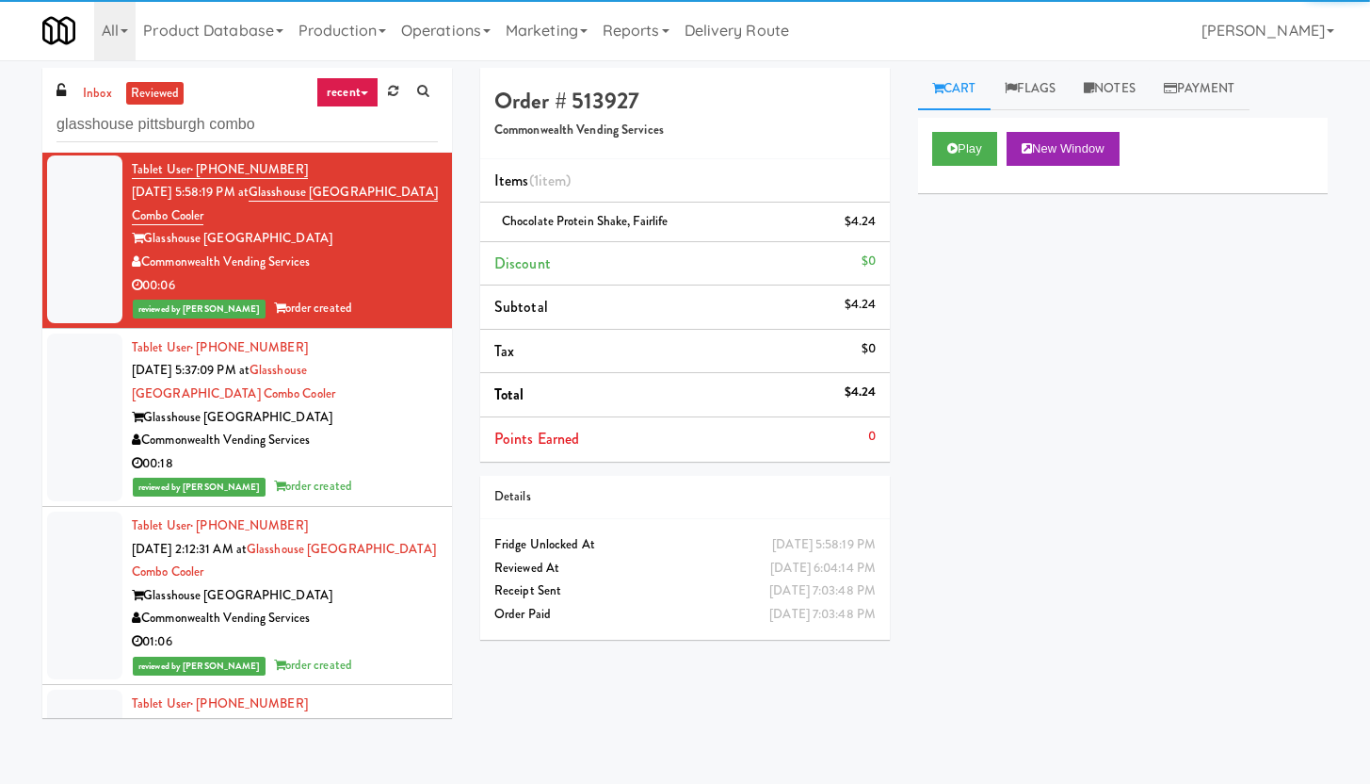
scroll to position [14649, 0]
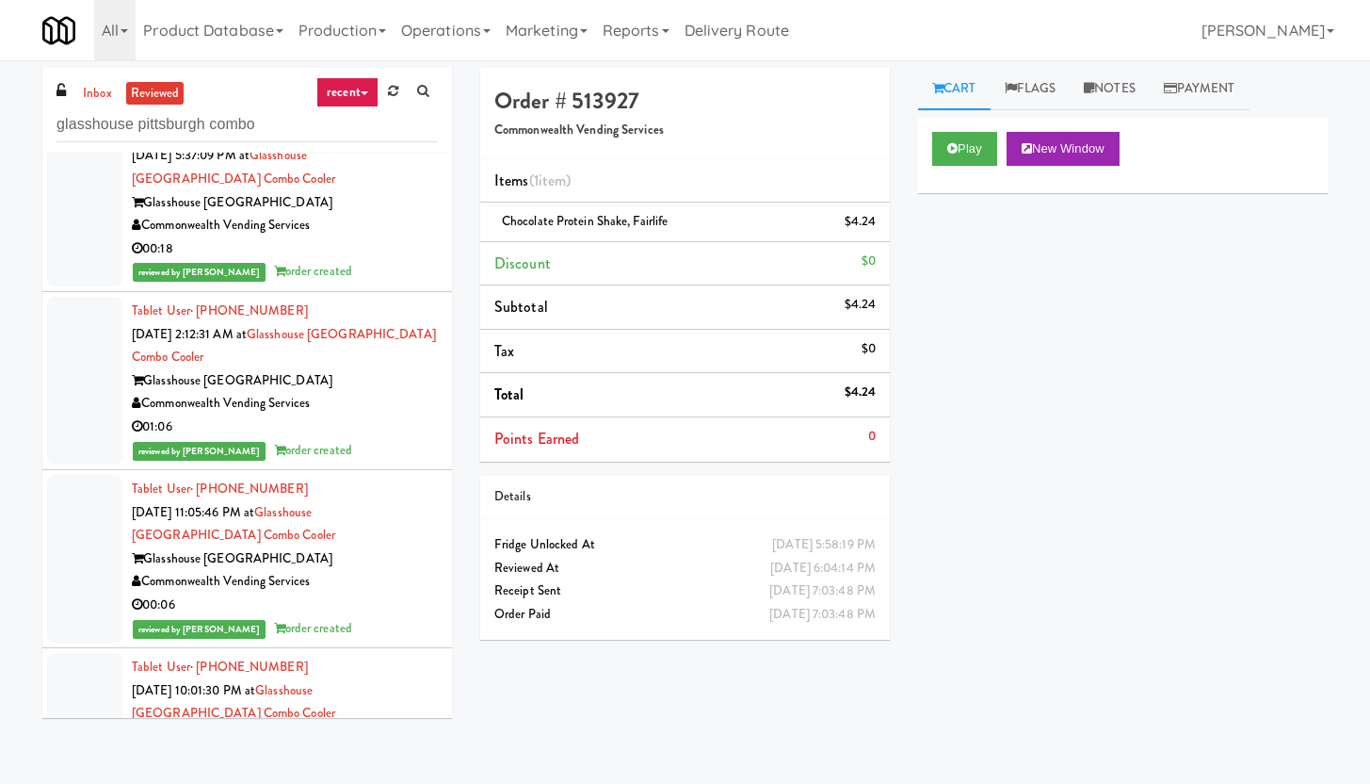
click at [370, 407] on div "Commonwealth Vending Services" at bounding box center [285, 404] width 306 height 24
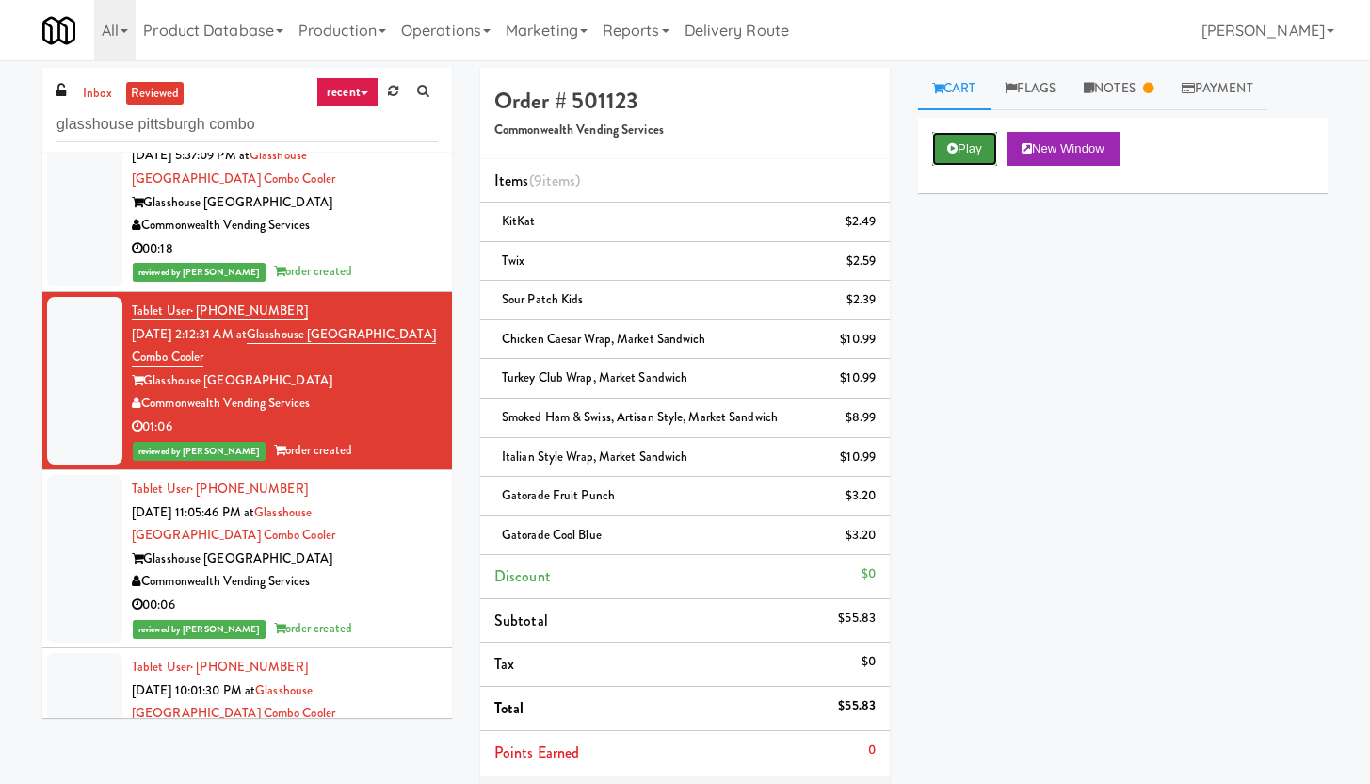
click at [959, 154] on button "Play" at bounding box center [964, 149] width 65 height 34
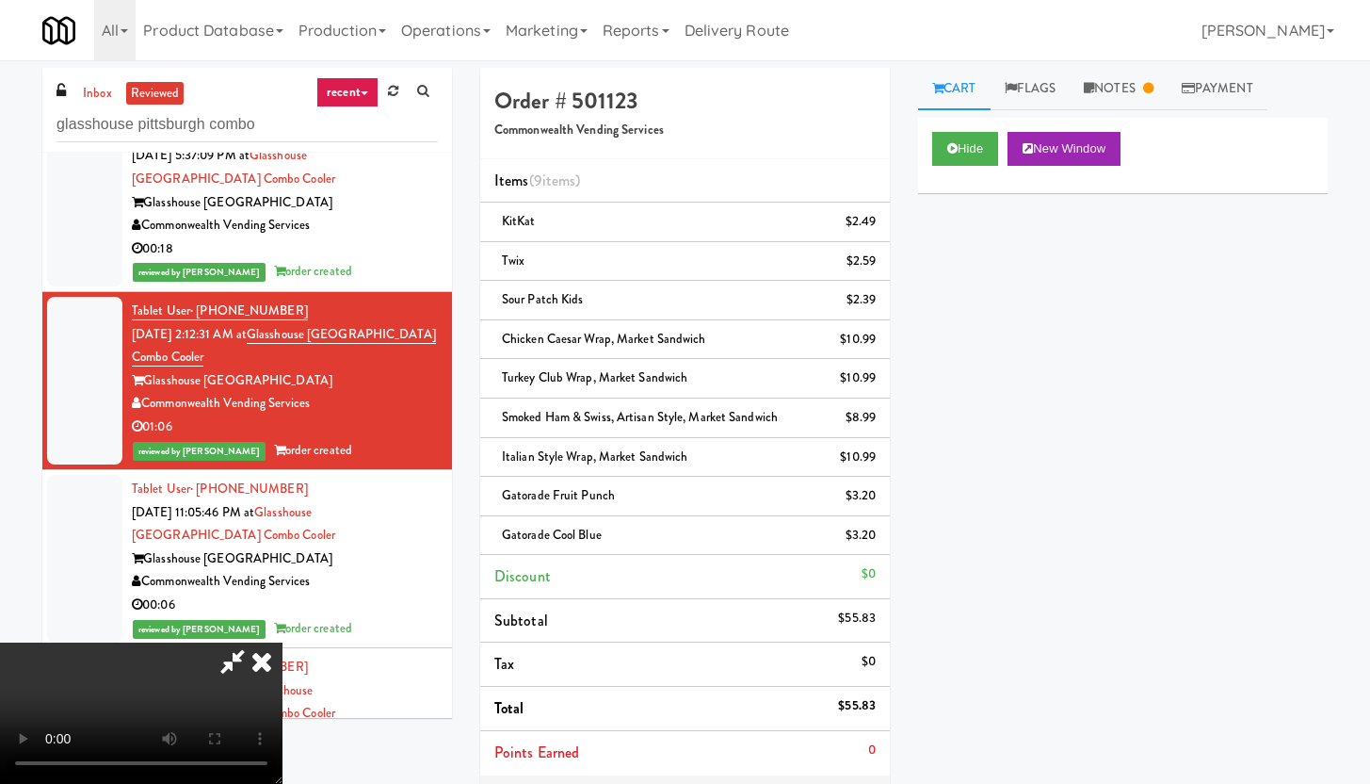
click at [283, 642] on icon at bounding box center [261, 661] width 41 height 38
